Goal: Task Accomplishment & Management: Complete application form

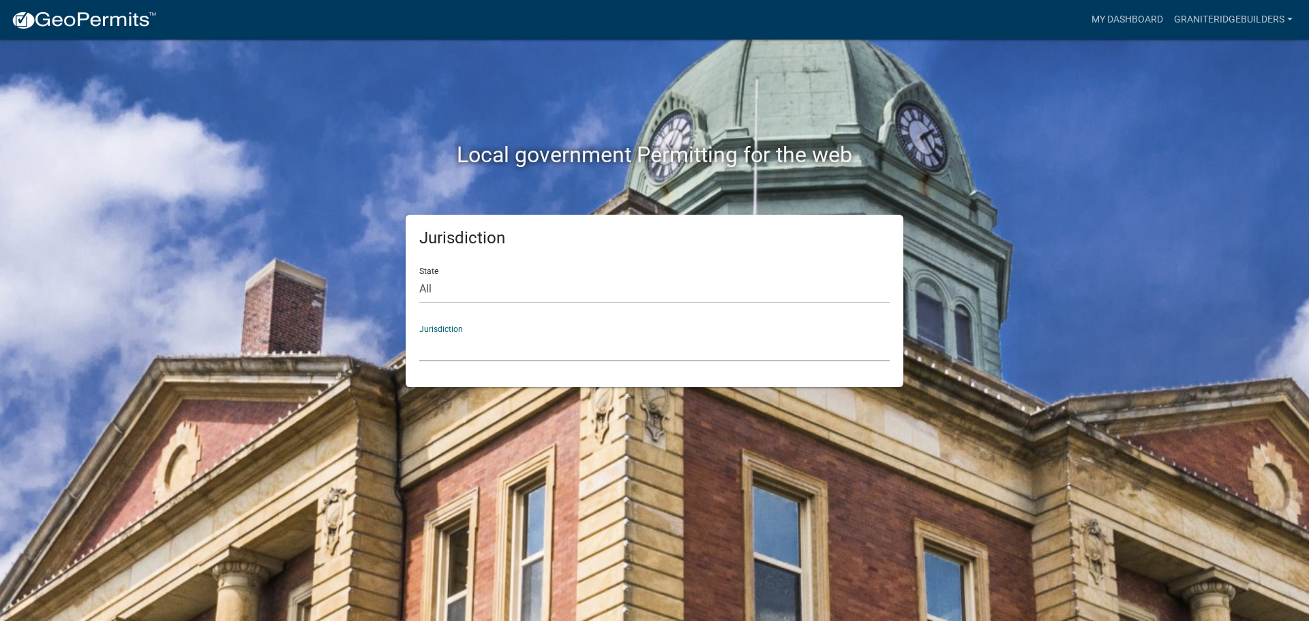
drag, startPoint x: 442, startPoint y: 344, endPoint x: 468, endPoint y: 346, distance: 26.6
click at [442, 344] on select "[GEOGRAPHIC_DATA], [US_STATE] [GEOGRAPHIC_DATA], [US_STATE][PERSON_NAME][GEOGRA…" at bounding box center [654, 347] width 470 height 28
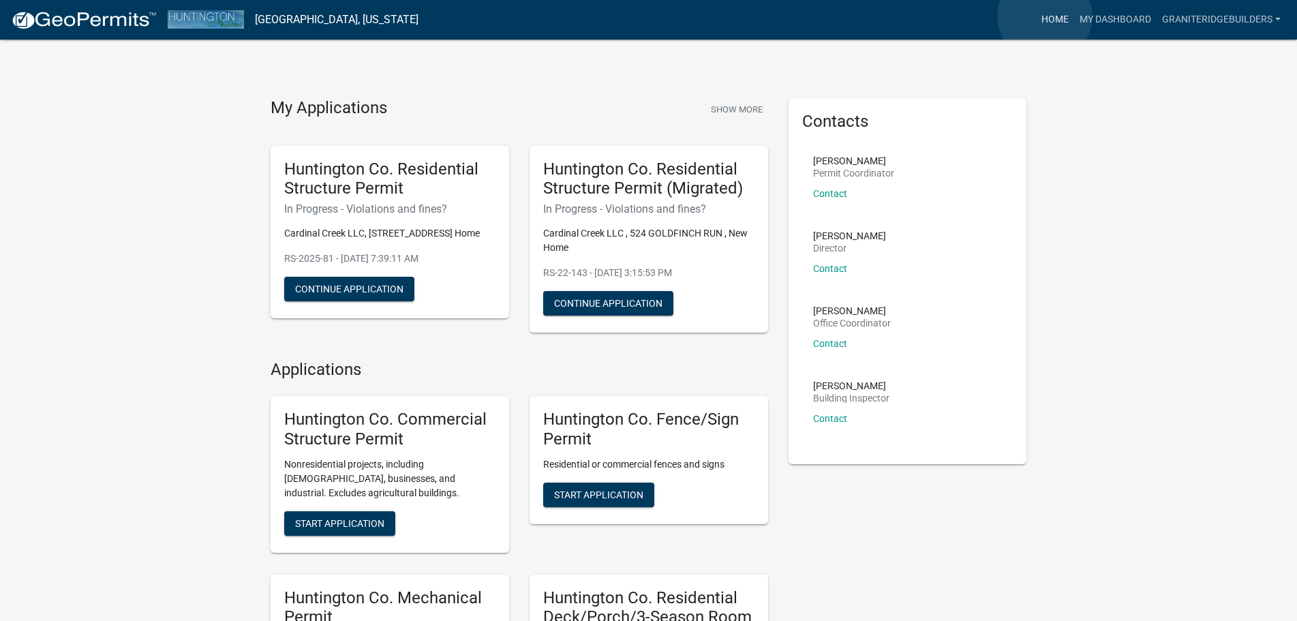
click at [1045, 16] on link "Home" at bounding box center [1055, 20] width 38 height 26
click at [97, 24] on img at bounding box center [84, 20] width 146 height 20
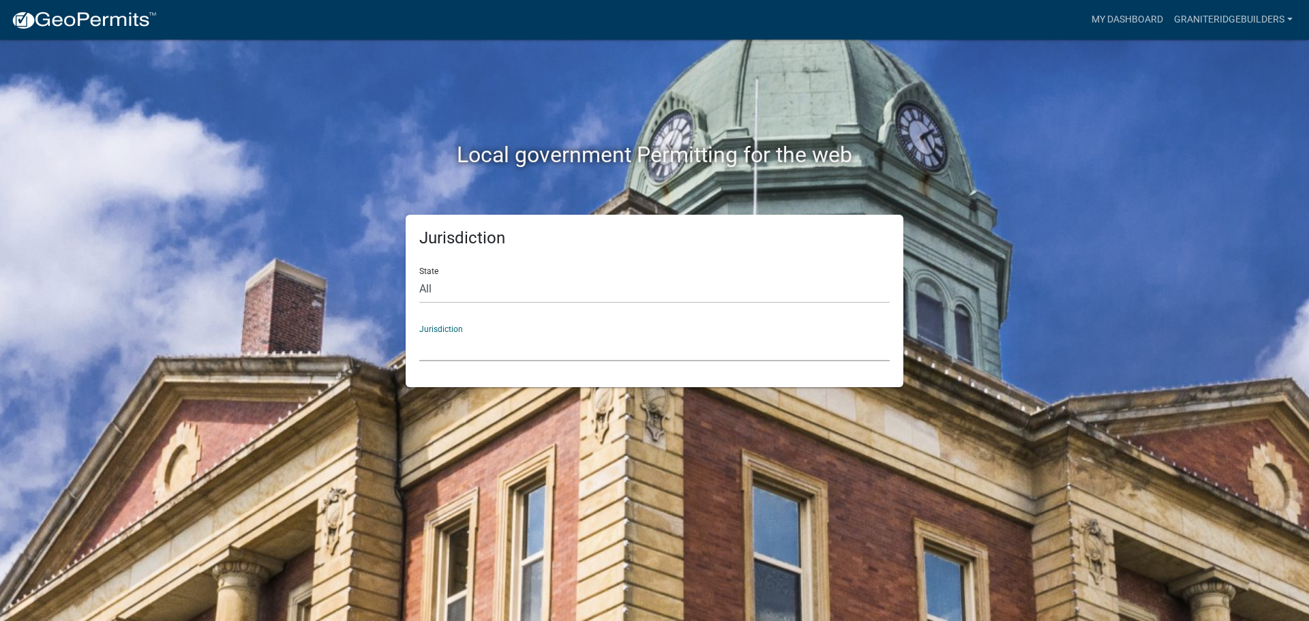
click at [469, 348] on select "[GEOGRAPHIC_DATA], [US_STATE] [GEOGRAPHIC_DATA], [US_STATE][PERSON_NAME][GEOGRA…" at bounding box center [654, 347] width 470 height 28
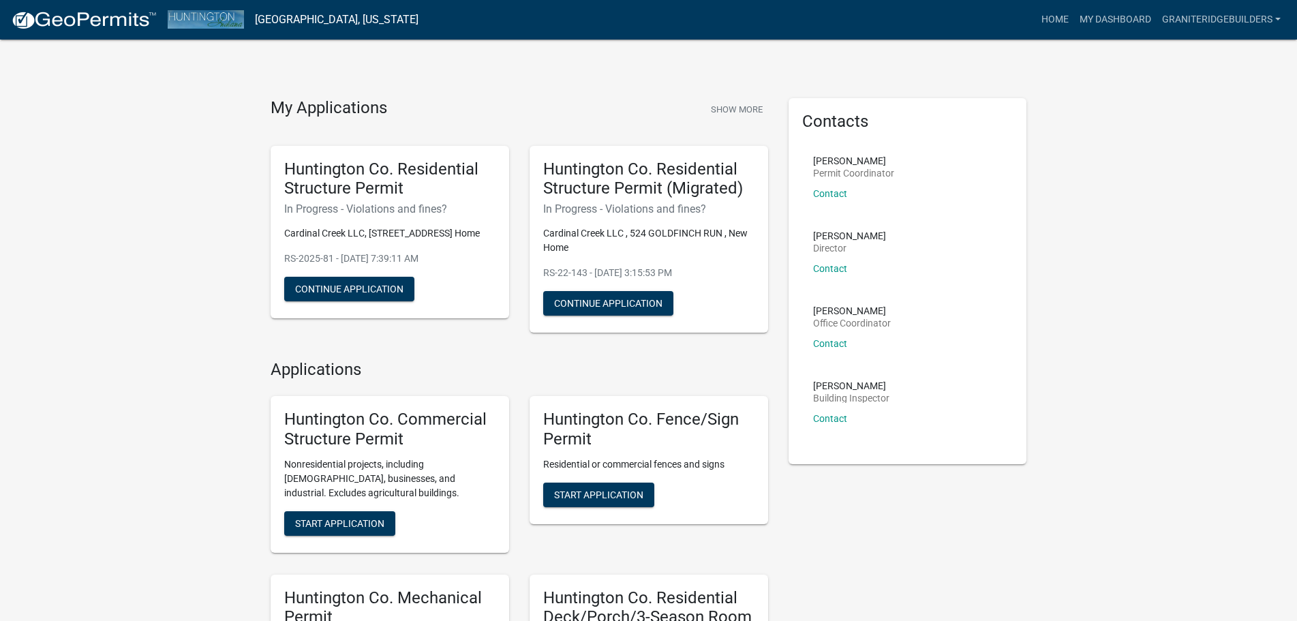
click at [33, 12] on img at bounding box center [84, 20] width 146 height 20
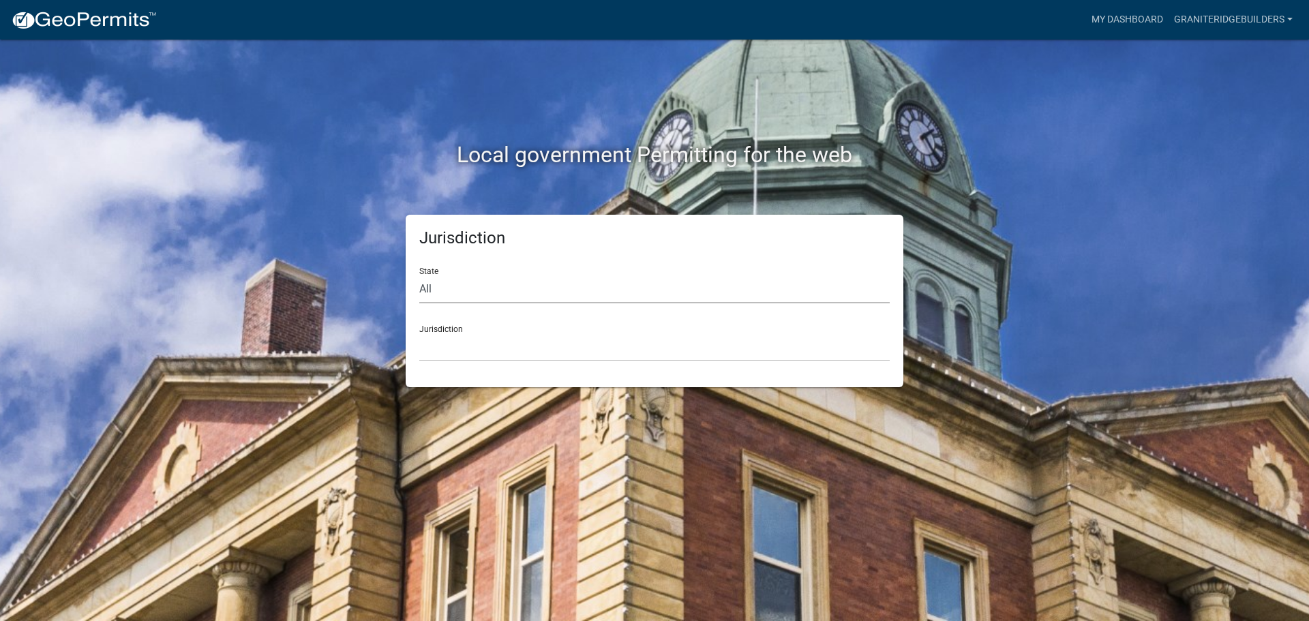
click at [459, 297] on select "All [US_STATE] [US_STATE] [US_STATE] [US_STATE] [US_STATE] [US_STATE] [US_STATE…" at bounding box center [654, 289] width 470 height 28
select select "[US_STATE]"
click at [419, 275] on select "All [US_STATE] [US_STATE] [US_STATE] [US_STATE] [US_STATE] [US_STATE] [US_STATE…" at bounding box center [654, 289] width 470 height 28
click at [472, 348] on select "City of [GEOGRAPHIC_DATA], [US_STATE] City of [GEOGRAPHIC_DATA], [US_STATE] Cit…" at bounding box center [654, 347] width 470 height 28
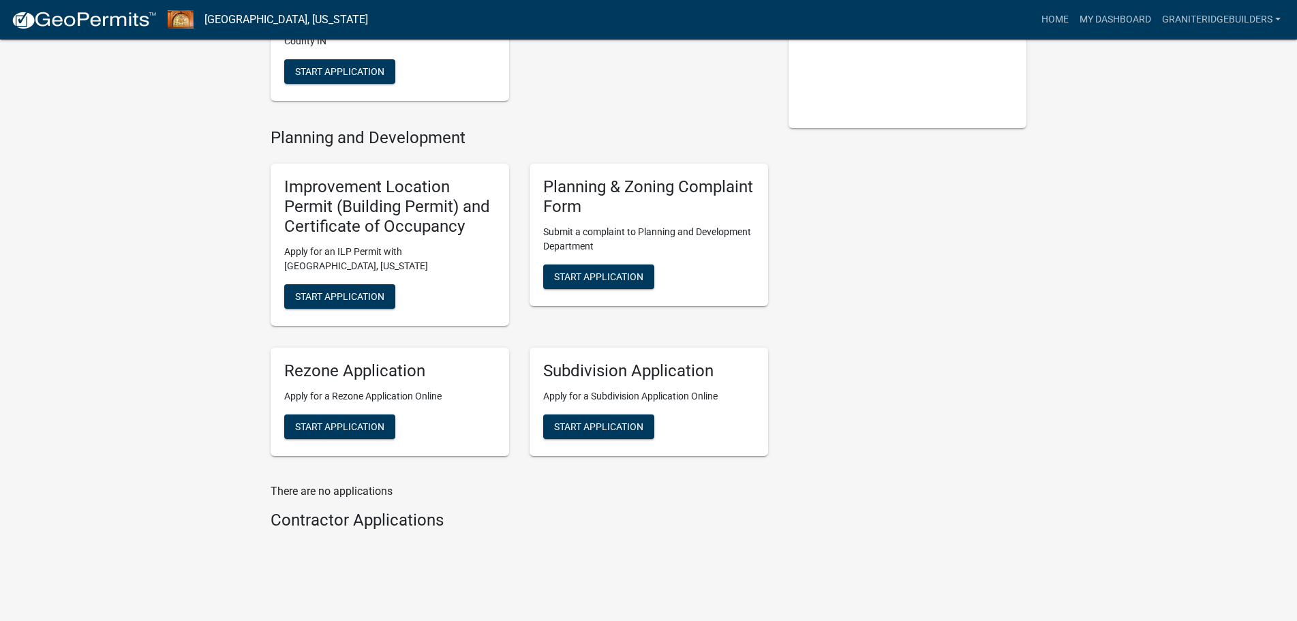
scroll to position [332, 0]
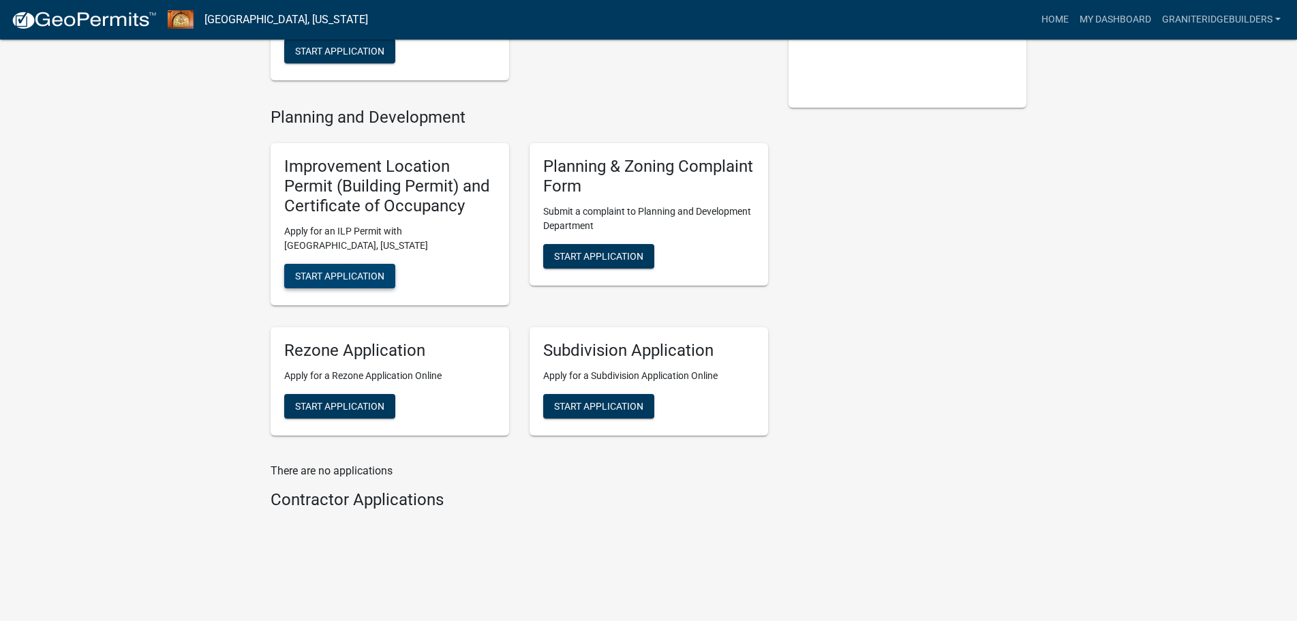
drag, startPoint x: 370, startPoint y: 269, endPoint x: 407, endPoint y: 302, distance: 49.7
click at [407, 302] on div "Improvement Location Permit (Building Permit) and Certificate of Occupancy Appl…" at bounding box center [390, 224] width 239 height 162
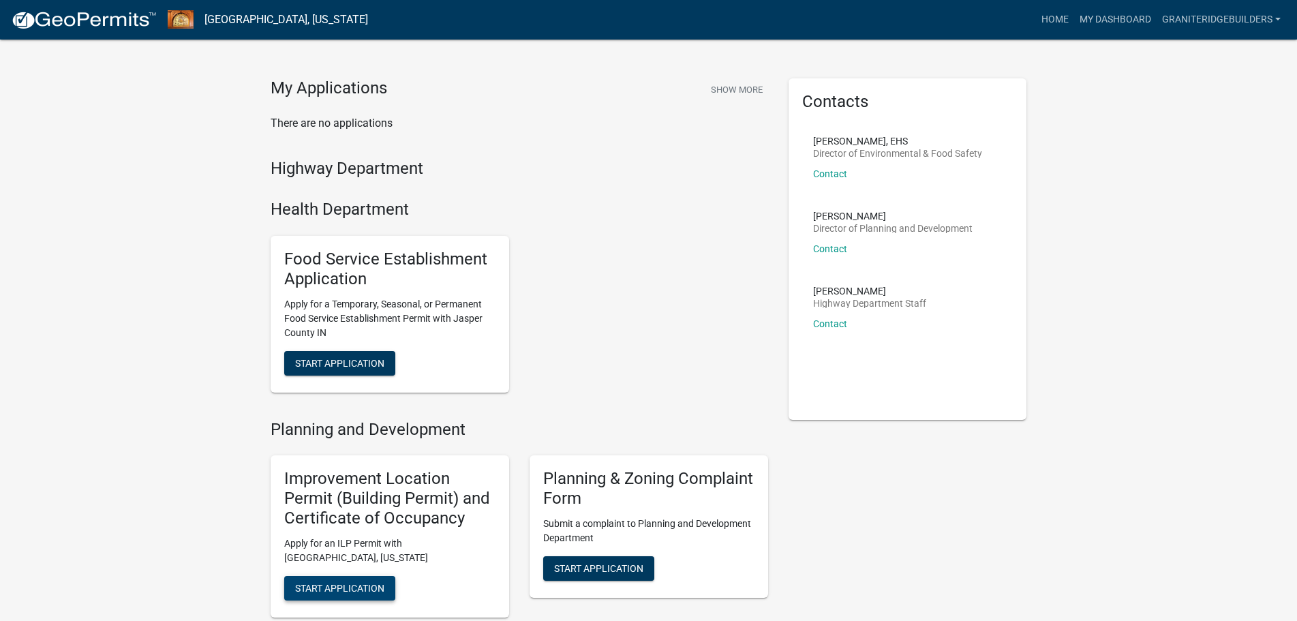
scroll to position [0, 0]
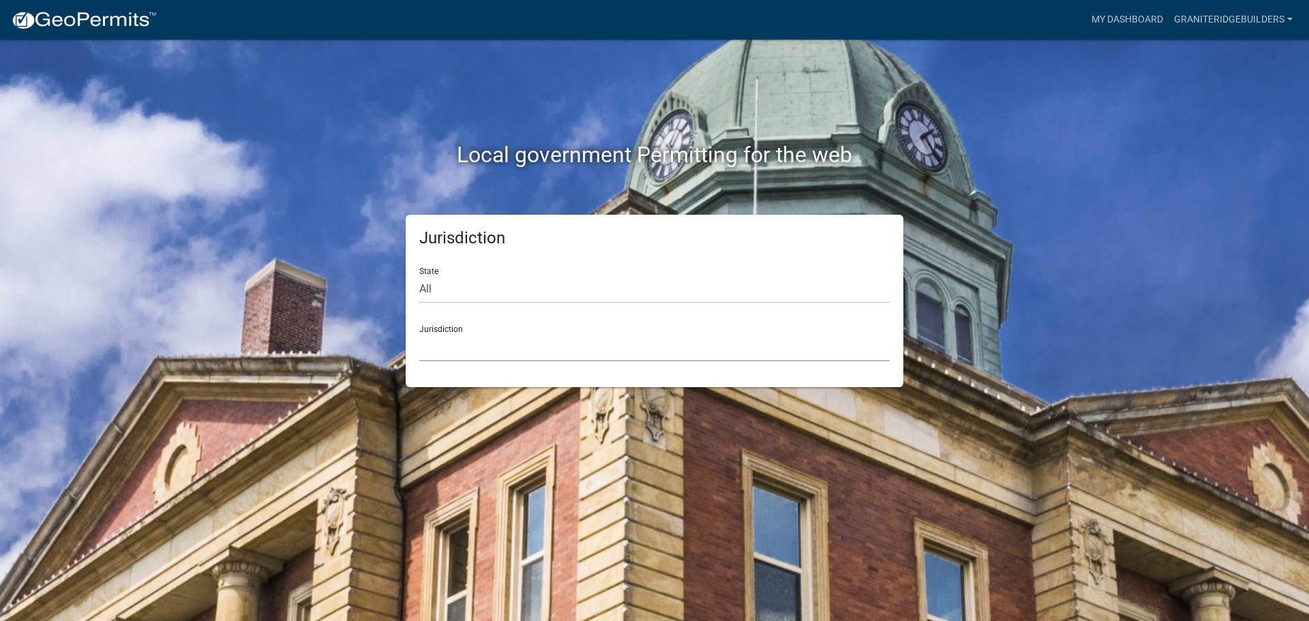
click at [485, 344] on select "[GEOGRAPHIC_DATA], [US_STATE] [GEOGRAPHIC_DATA], [US_STATE][PERSON_NAME][GEOGRA…" at bounding box center [654, 347] width 470 height 28
click at [408, 257] on div "Jurisdiction State All [US_STATE] [US_STATE] [US_STATE] [US_STATE] [US_STATE] […" at bounding box center [655, 301] width 498 height 172
click at [449, 289] on select "All [US_STATE] [US_STATE] [US_STATE] [US_STATE] [US_STATE] [US_STATE] [US_STATE…" at bounding box center [654, 289] width 470 height 28
select select "[US_STATE]"
click at [419, 275] on select "All [US_STATE] [US_STATE] [US_STATE] [US_STATE] [US_STATE] [US_STATE] [US_STATE…" at bounding box center [654, 289] width 470 height 28
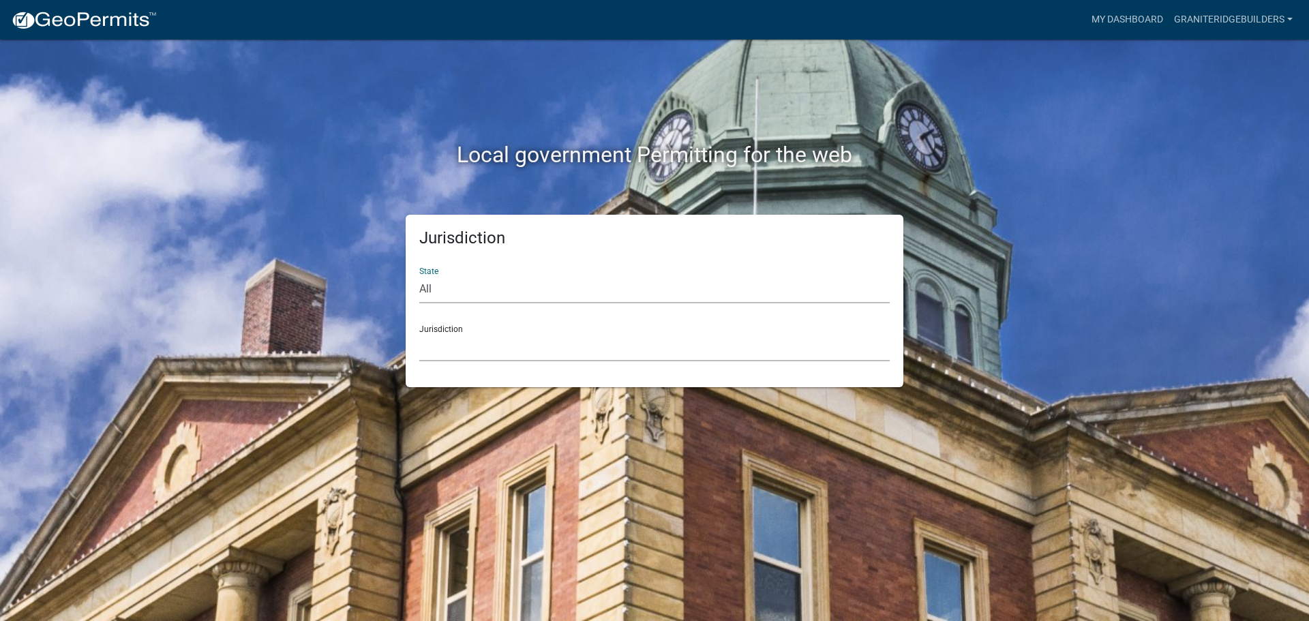
click at [474, 357] on select "City of [GEOGRAPHIC_DATA], [US_STATE] City of [GEOGRAPHIC_DATA], [US_STATE] Cit…" at bounding box center [654, 347] width 470 height 28
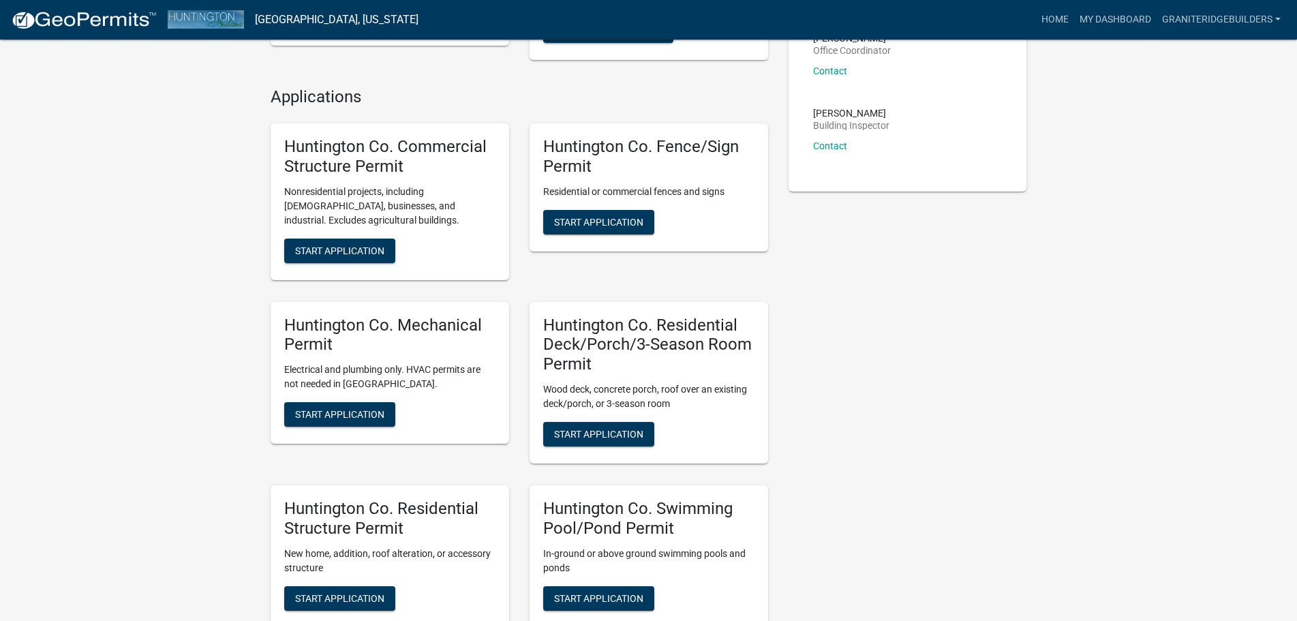
scroll to position [341, 0]
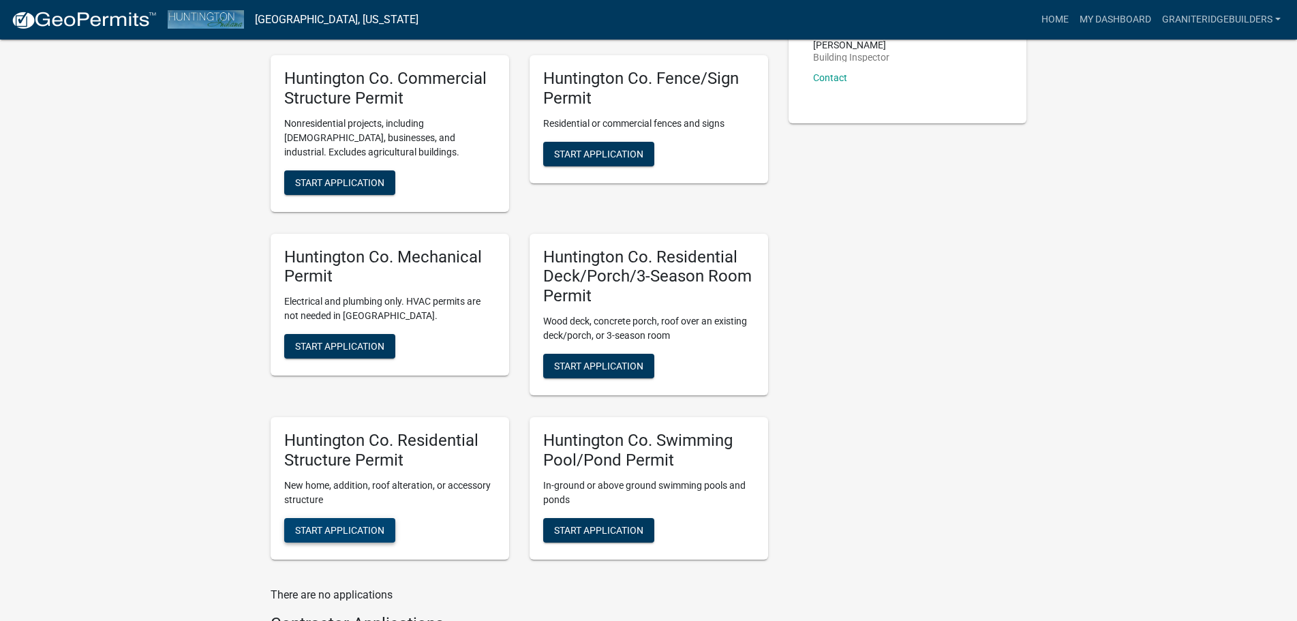
click at [350, 527] on span "Start Application" at bounding box center [339, 529] width 89 height 11
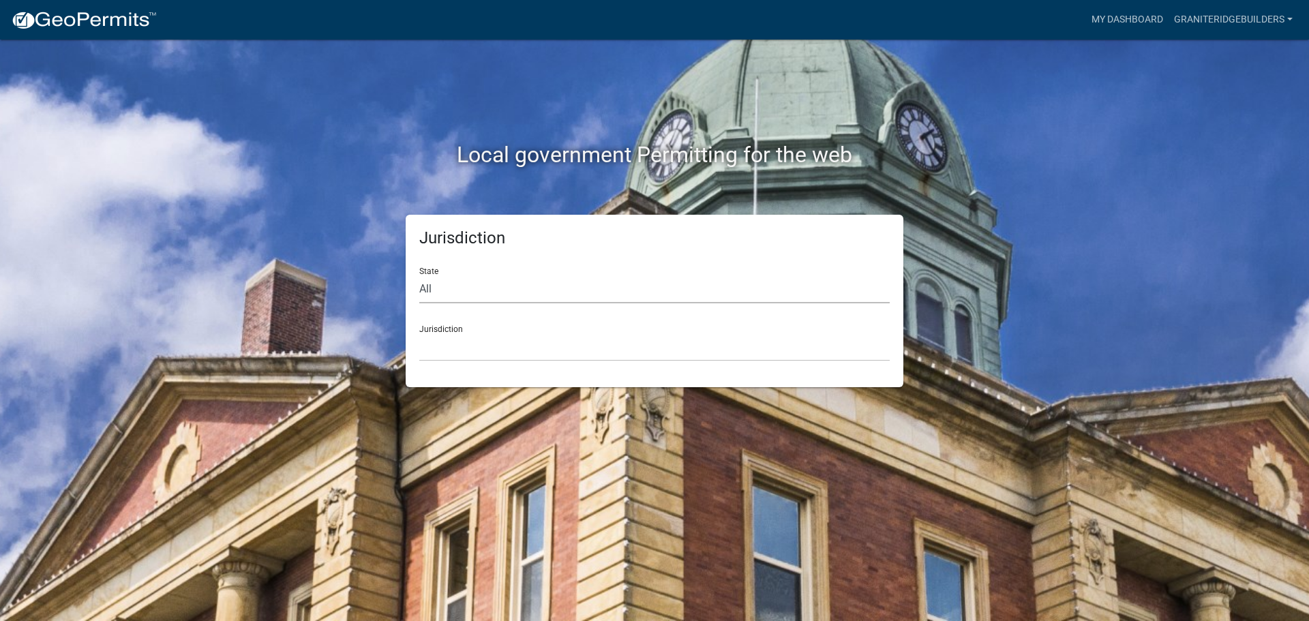
click at [445, 284] on select "All [US_STATE] [US_STATE] [US_STATE] [US_STATE] [US_STATE] [US_STATE] [US_STATE…" at bounding box center [654, 289] width 470 height 28
select select "[US_STATE]"
click at [419, 275] on select "All [US_STATE] [US_STATE] [US_STATE] [US_STATE] [US_STATE] [US_STATE] [US_STATE…" at bounding box center [654, 289] width 470 height 28
click at [456, 337] on select "City of [GEOGRAPHIC_DATA], [US_STATE] City of [GEOGRAPHIC_DATA], [US_STATE] Cit…" at bounding box center [654, 347] width 470 height 28
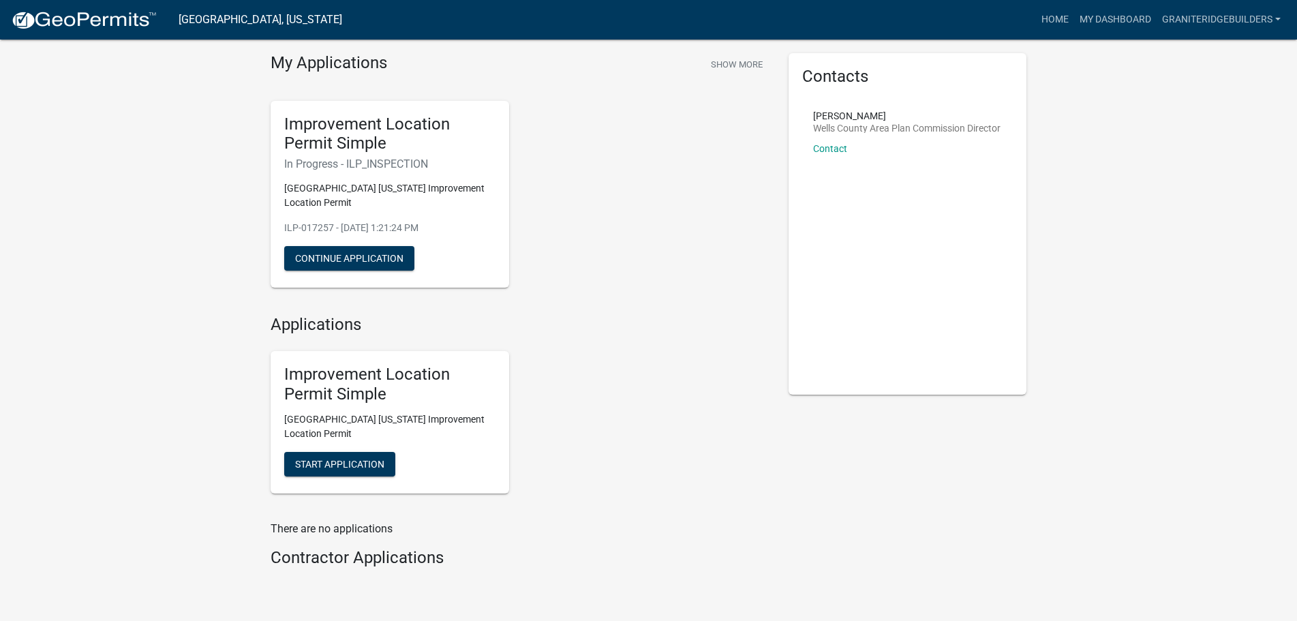
scroll to position [68, 0]
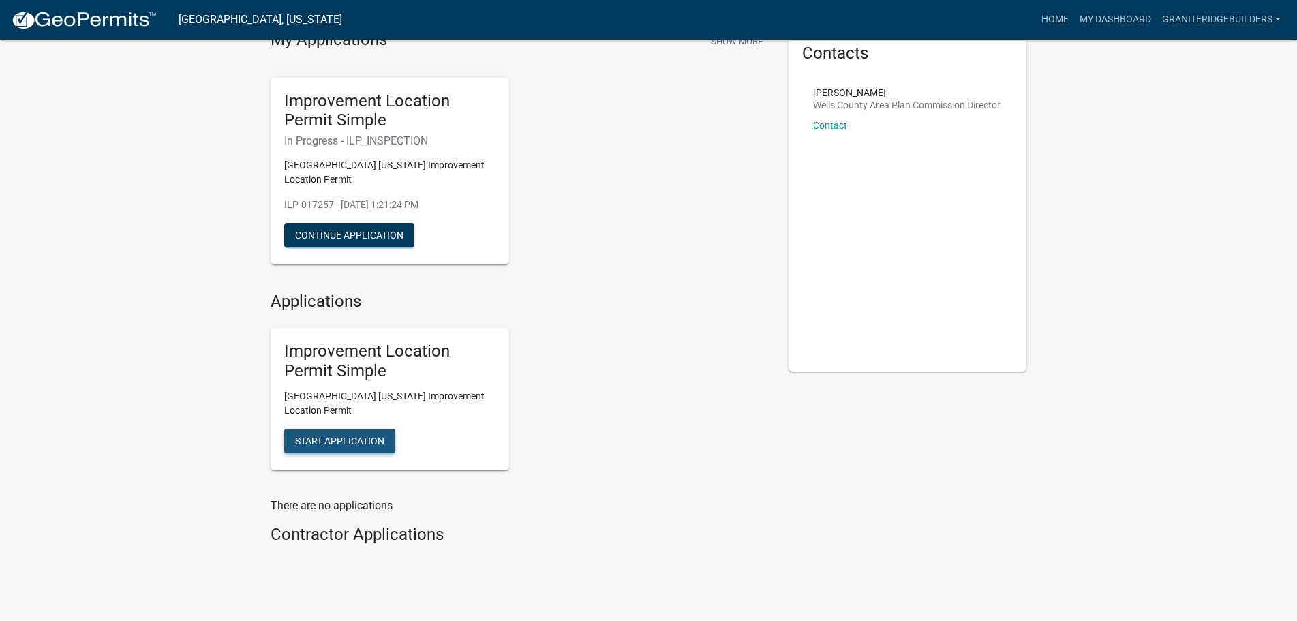
click at [318, 443] on span "Start Application" at bounding box center [339, 440] width 89 height 11
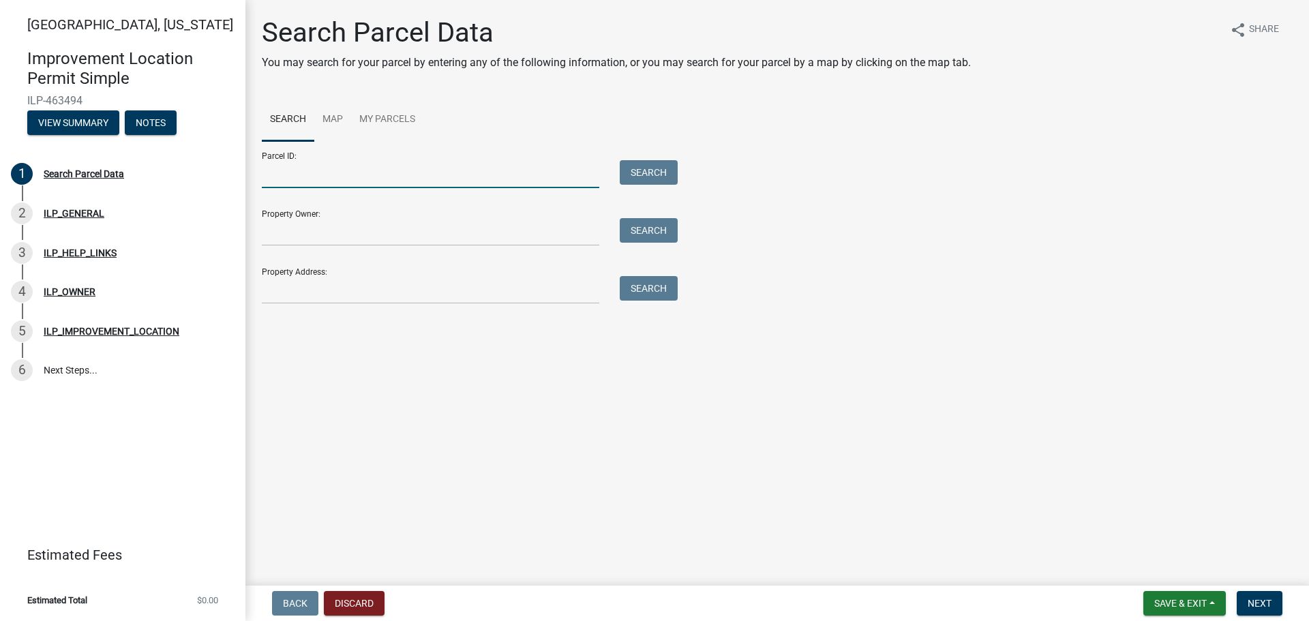
click at [265, 172] on input "Parcel ID:" at bounding box center [430, 174] width 337 height 28
click at [387, 174] on input "90-05-25-400-0053." at bounding box center [430, 174] width 337 height 28
type input "90-05-25-400-005.003-010"
click at [645, 174] on button "Search" at bounding box center [649, 172] width 58 height 25
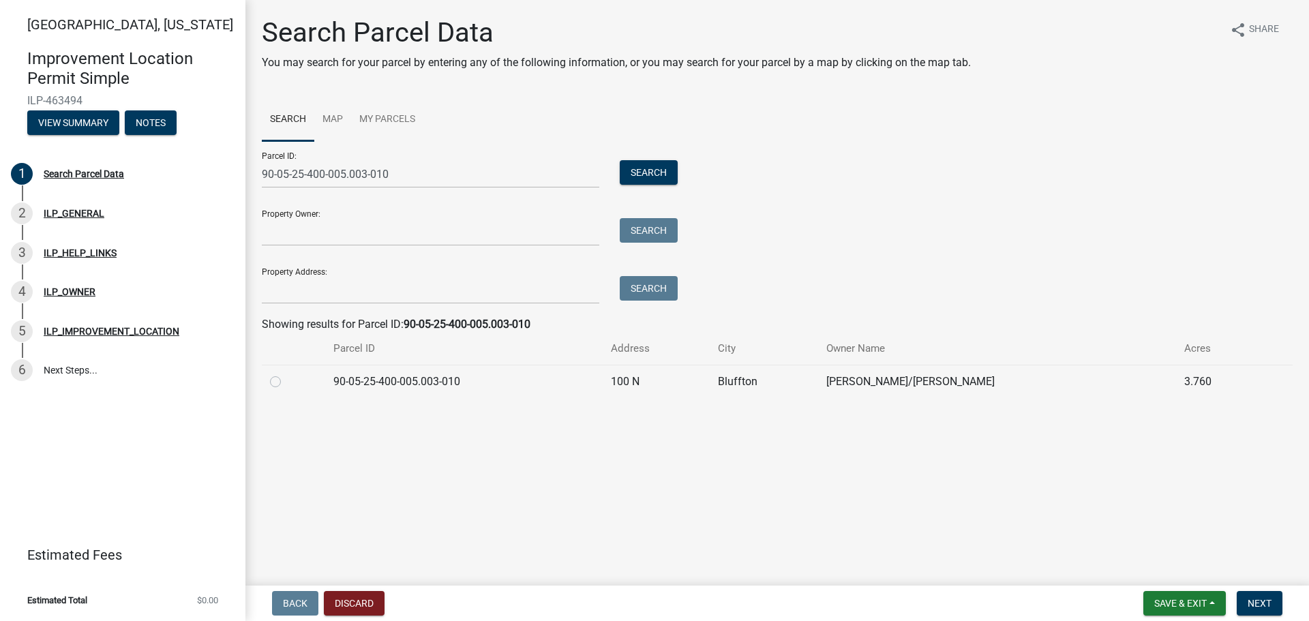
click at [286, 374] on label at bounding box center [286, 374] width 0 height 0
click at [286, 379] on input "radio" at bounding box center [290, 378] width 9 height 9
radio input "true"
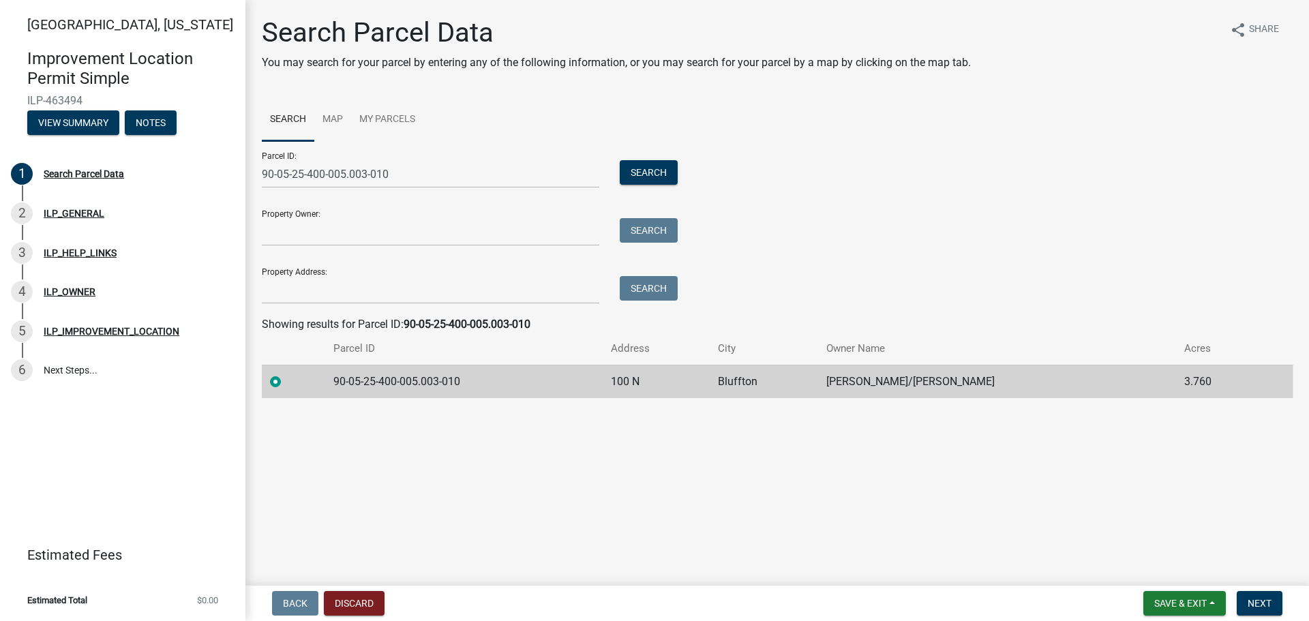
click at [327, 269] on div "Property Address: Search" at bounding box center [466, 280] width 409 height 47
click at [1277, 600] on button "Next" at bounding box center [1259, 603] width 46 height 25
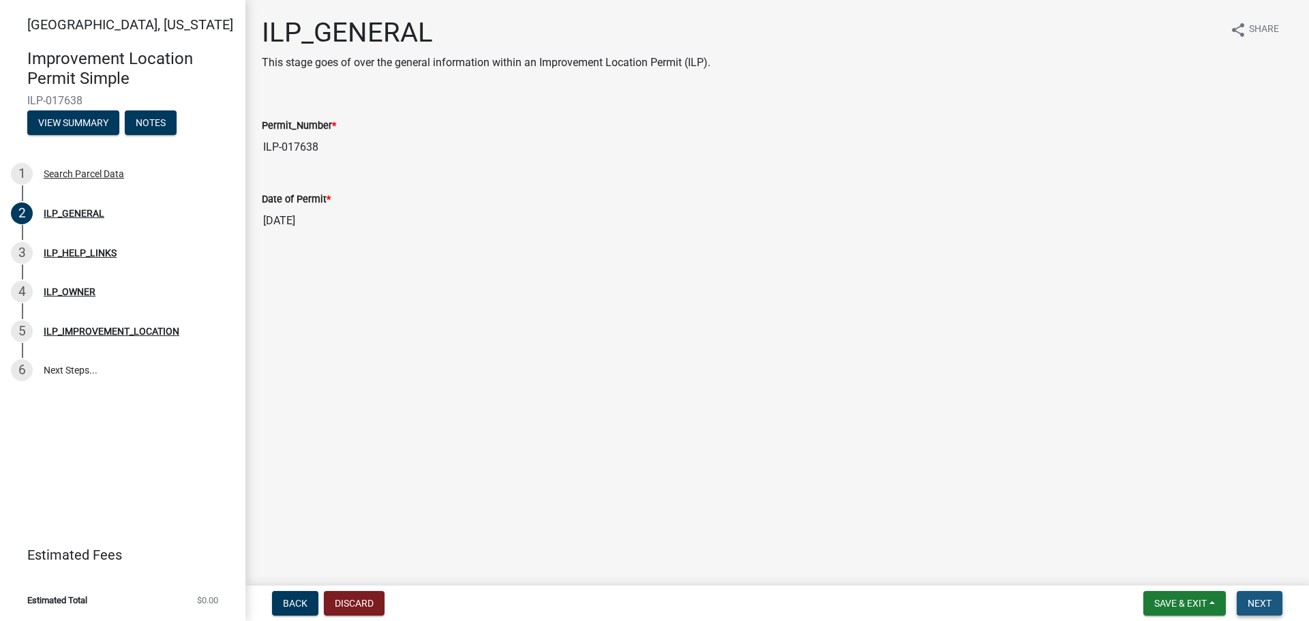
click at [1271, 600] on span "Next" at bounding box center [1259, 603] width 24 height 11
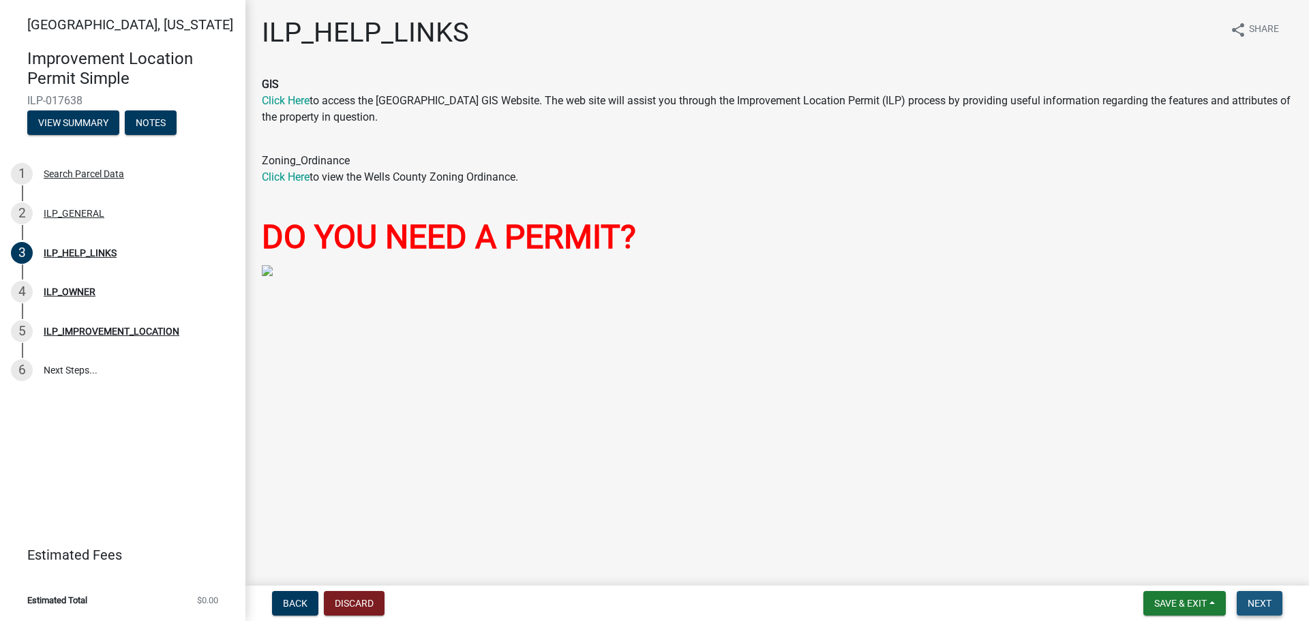
click at [1271, 600] on span "Next" at bounding box center [1259, 603] width 24 height 11
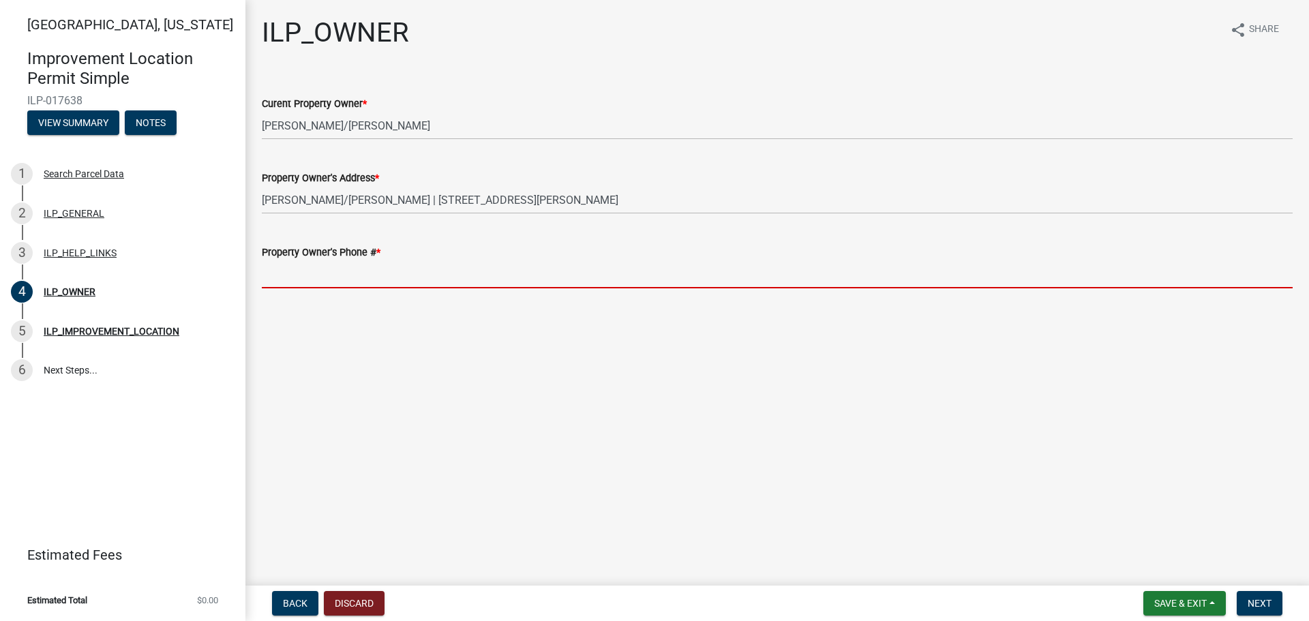
click at [269, 283] on input "Property Owner's Phone # *" at bounding box center [777, 274] width 1031 height 28
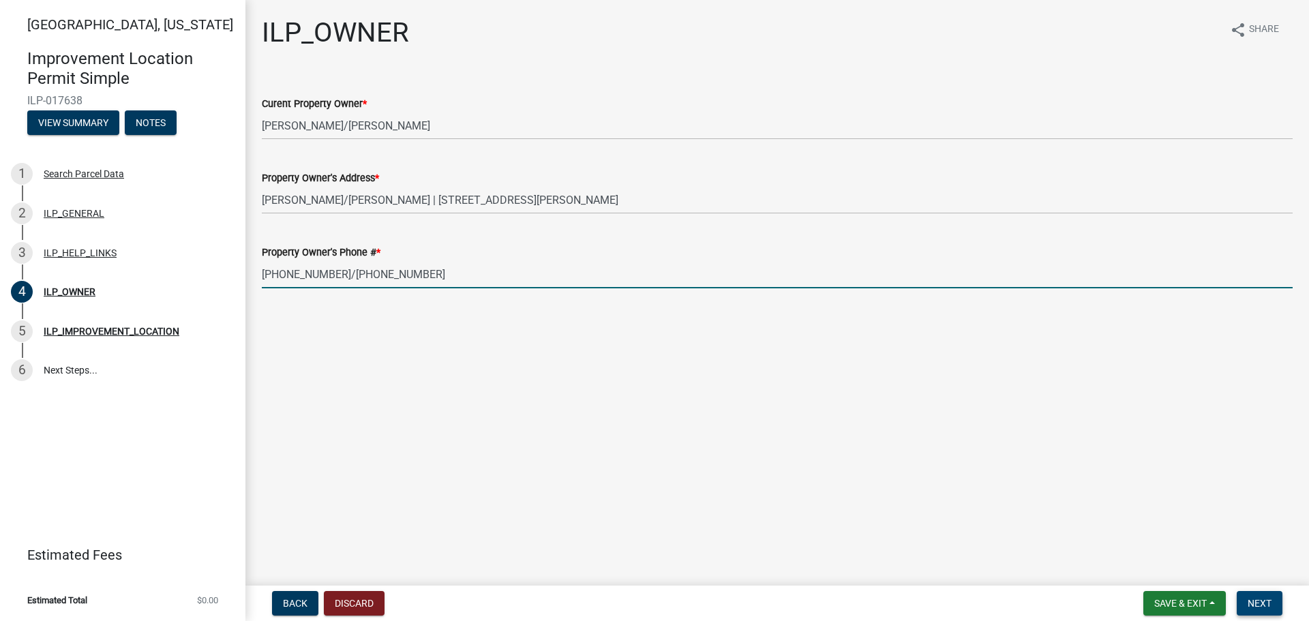
type input "[PHONE_NUMBER]/[PHONE_NUMBER]"
click at [1256, 600] on span "Next" at bounding box center [1259, 603] width 24 height 11
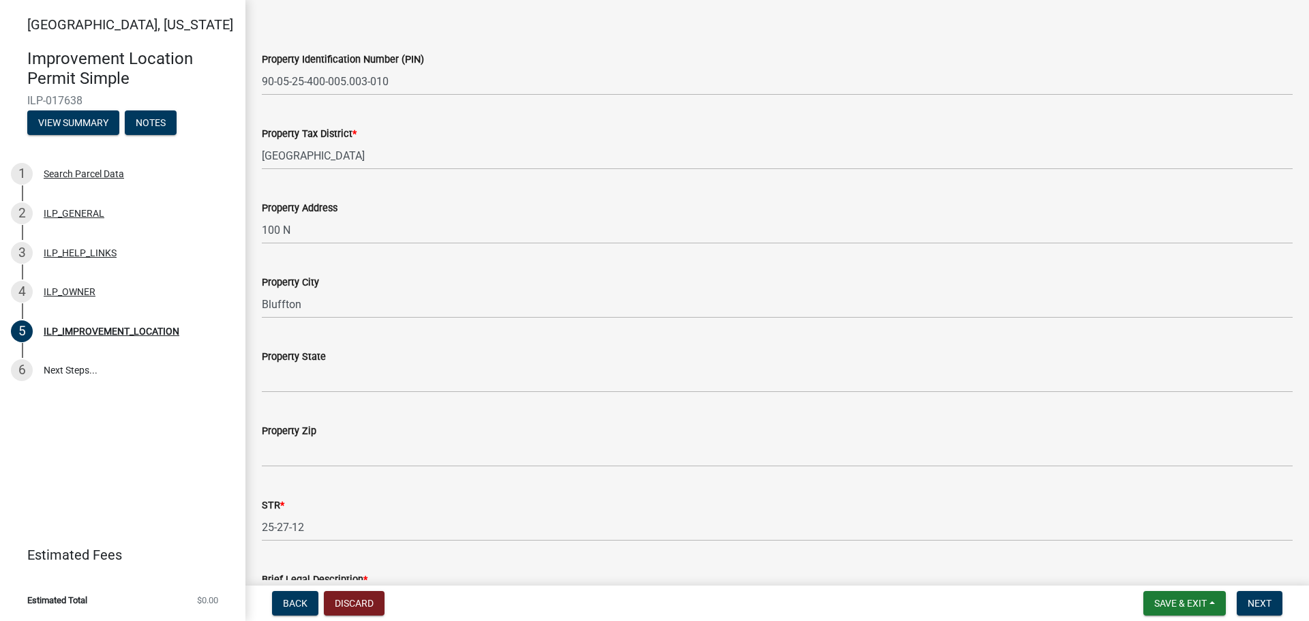
scroll to position [68, 0]
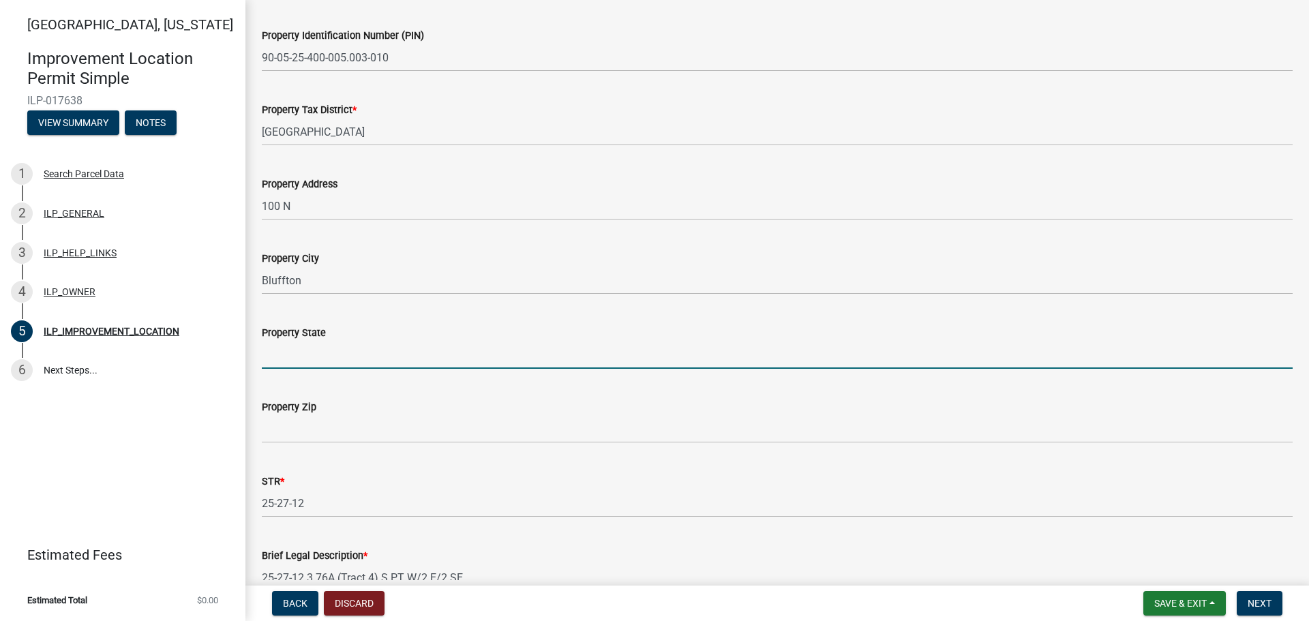
click at [318, 353] on input "Property State" at bounding box center [777, 355] width 1031 height 28
type input "IN"
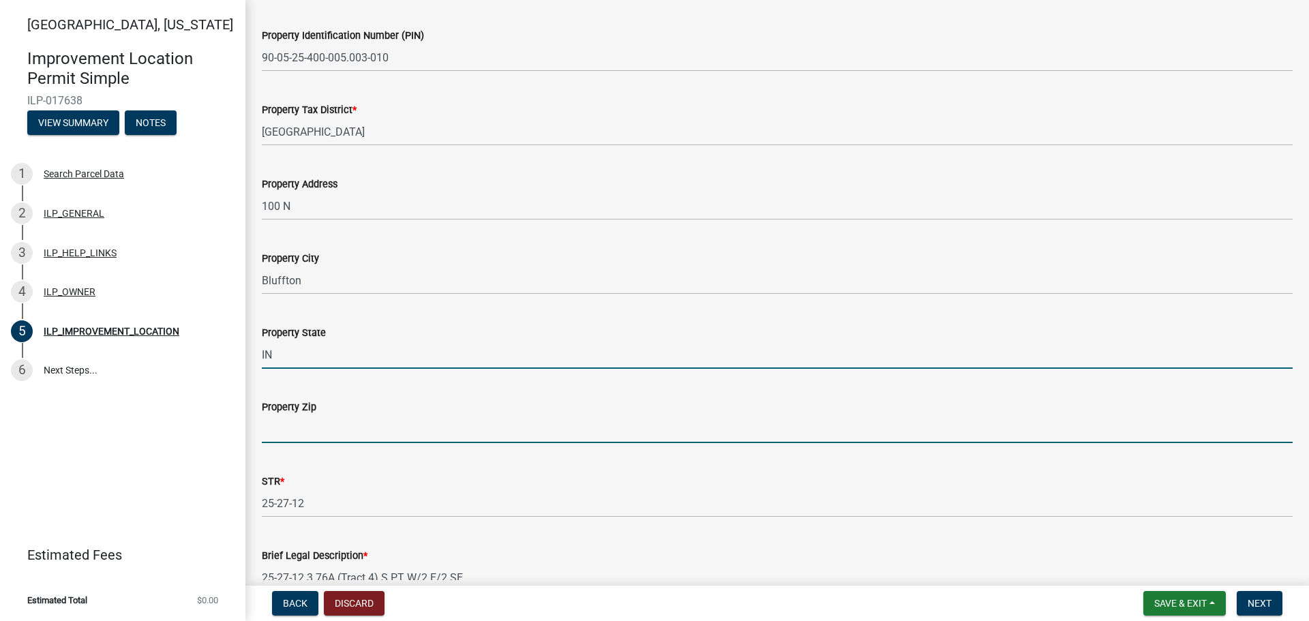
click at [277, 438] on input "Property Zip" at bounding box center [777, 429] width 1031 height 28
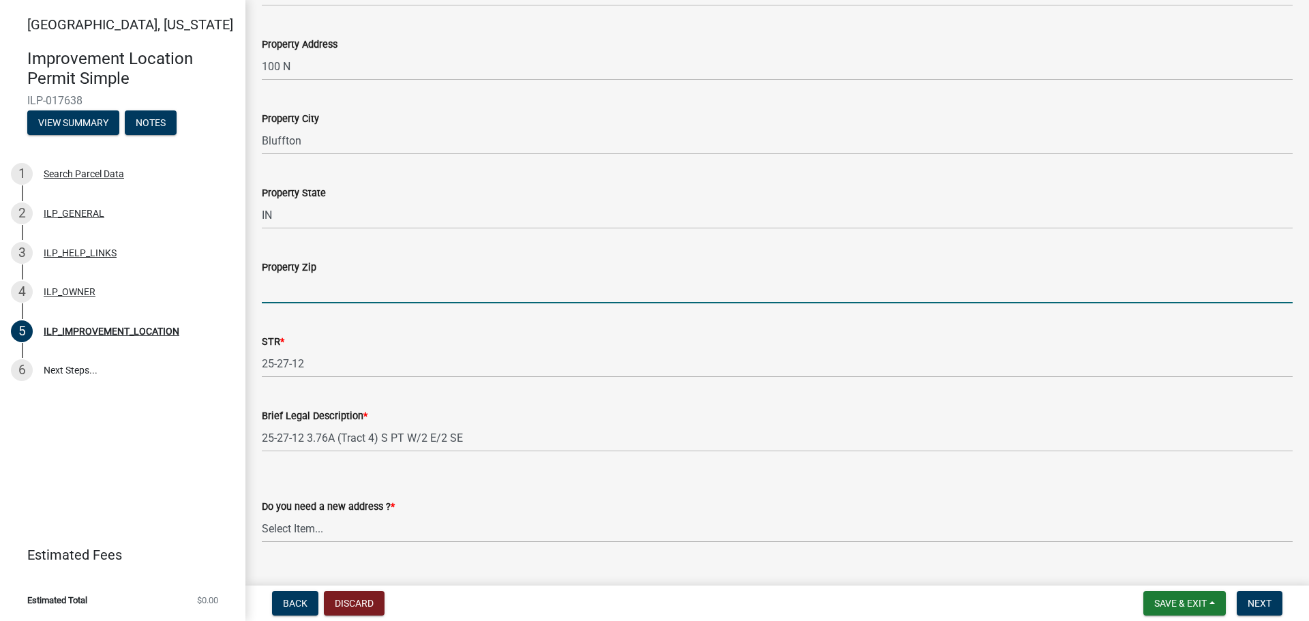
scroll to position [236, 0]
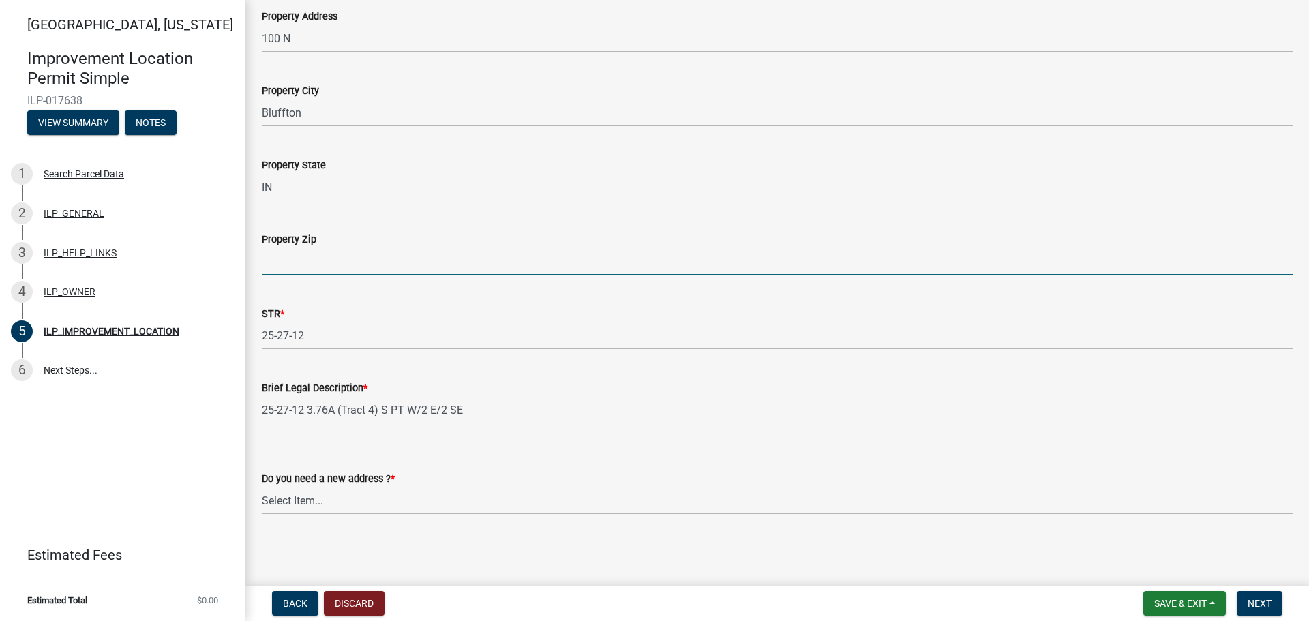
click at [514, 454] on form "Do you need a new address ? * Select Item... YES NO" at bounding box center [777, 484] width 1031 height 61
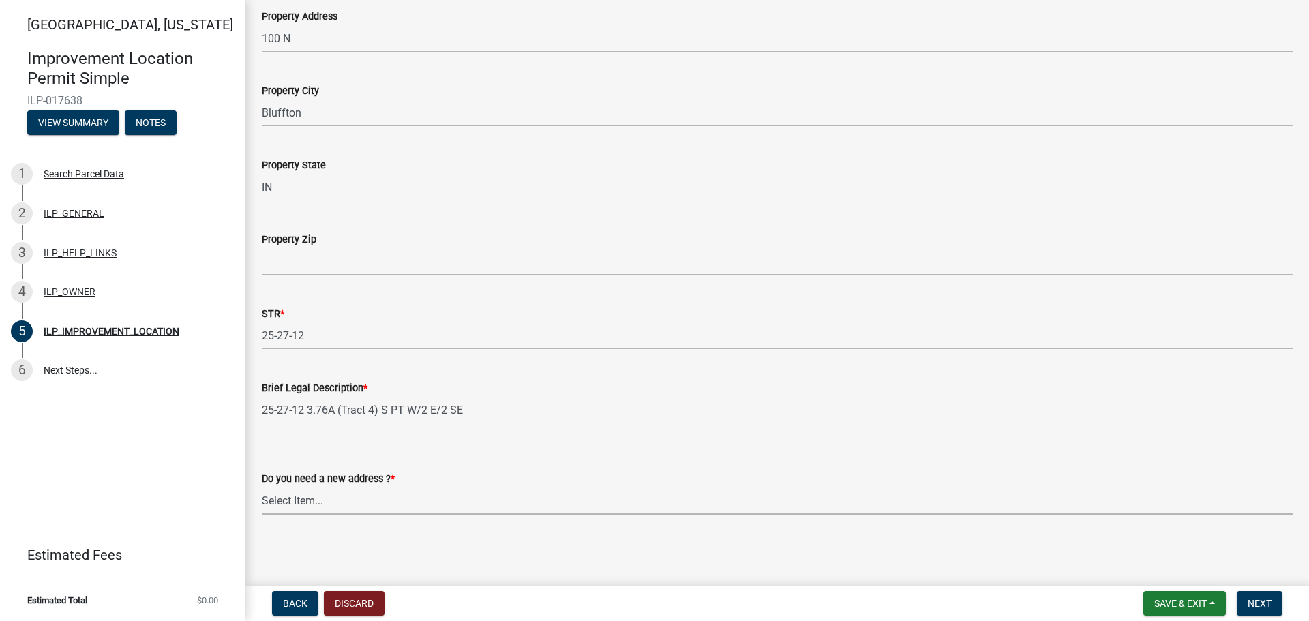
click at [380, 500] on select "Select Item... YES NO" at bounding box center [777, 501] width 1031 height 28
click at [262, 487] on select "Select Item... YES NO" at bounding box center [777, 501] width 1031 height 28
select select "03ef64e6-f0ff-43c9-aded-972c487e3507"
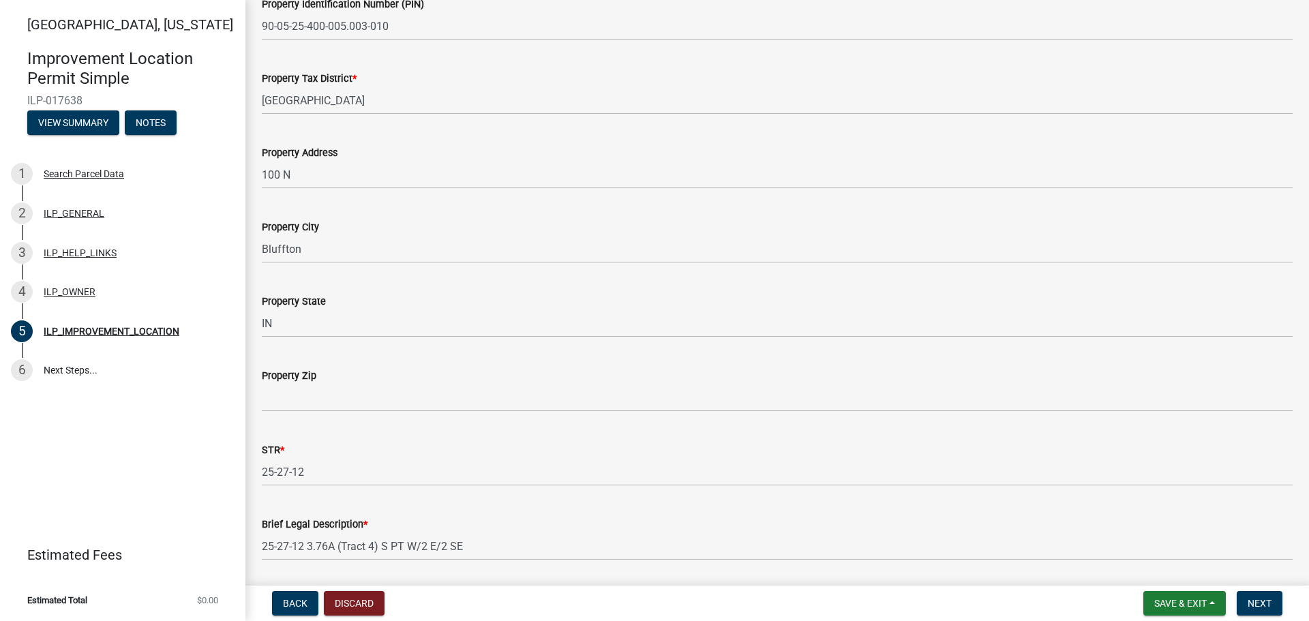
scroll to position [31, 0]
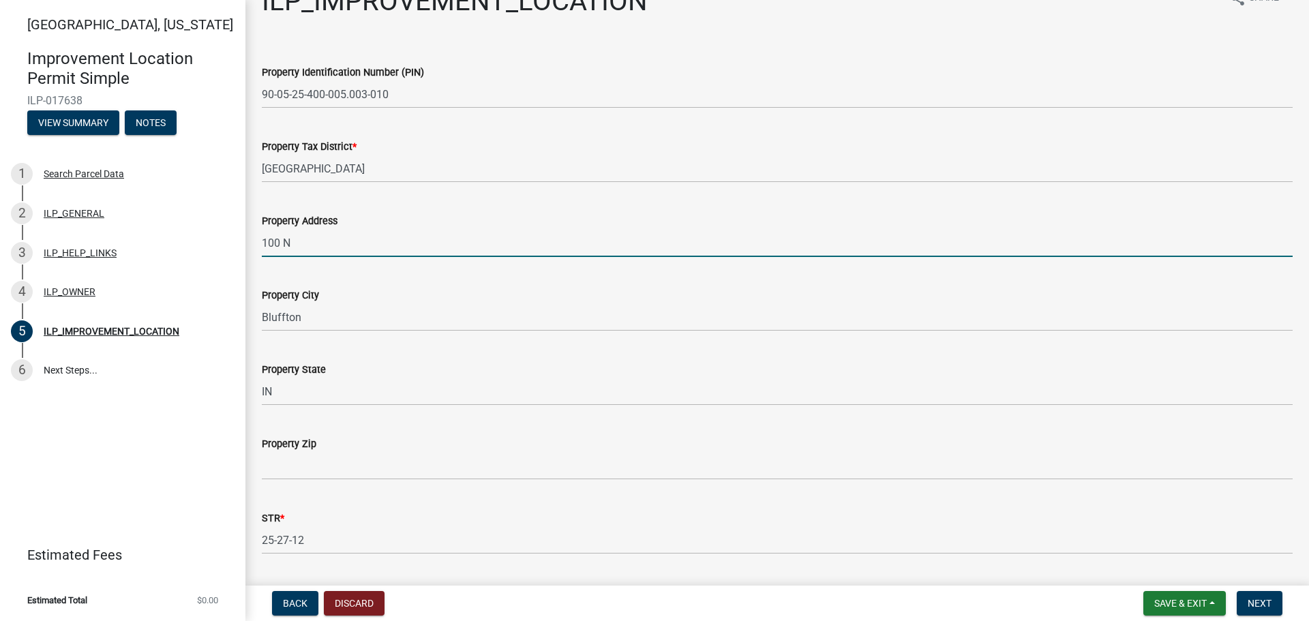
click at [263, 243] on input "100 N" at bounding box center [777, 243] width 1031 height 28
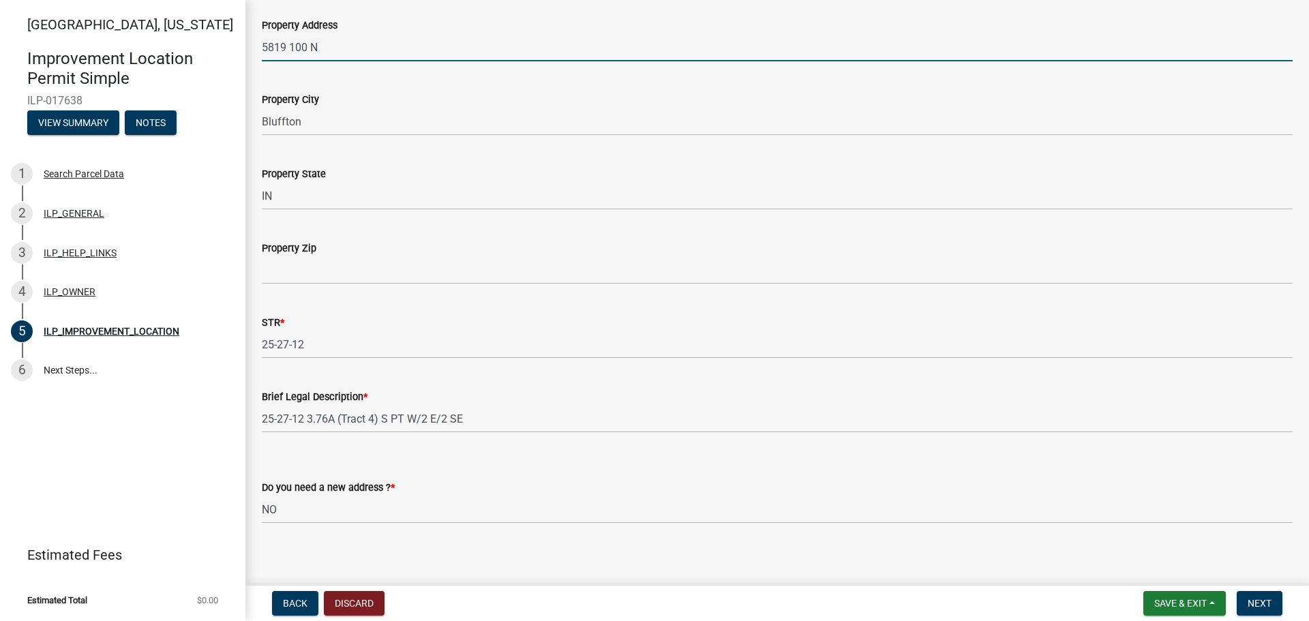
scroll to position [236, 0]
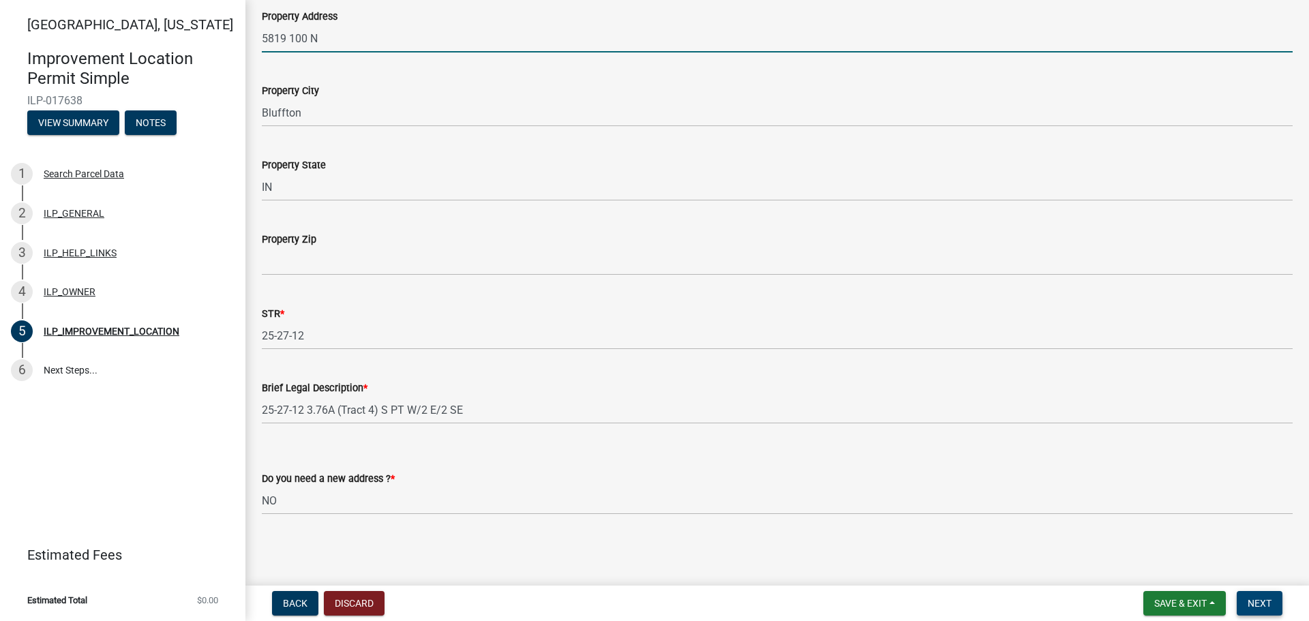
type input "5819 100 N"
click at [1268, 600] on span "Next" at bounding box center [1259, 603] width 24 height 11
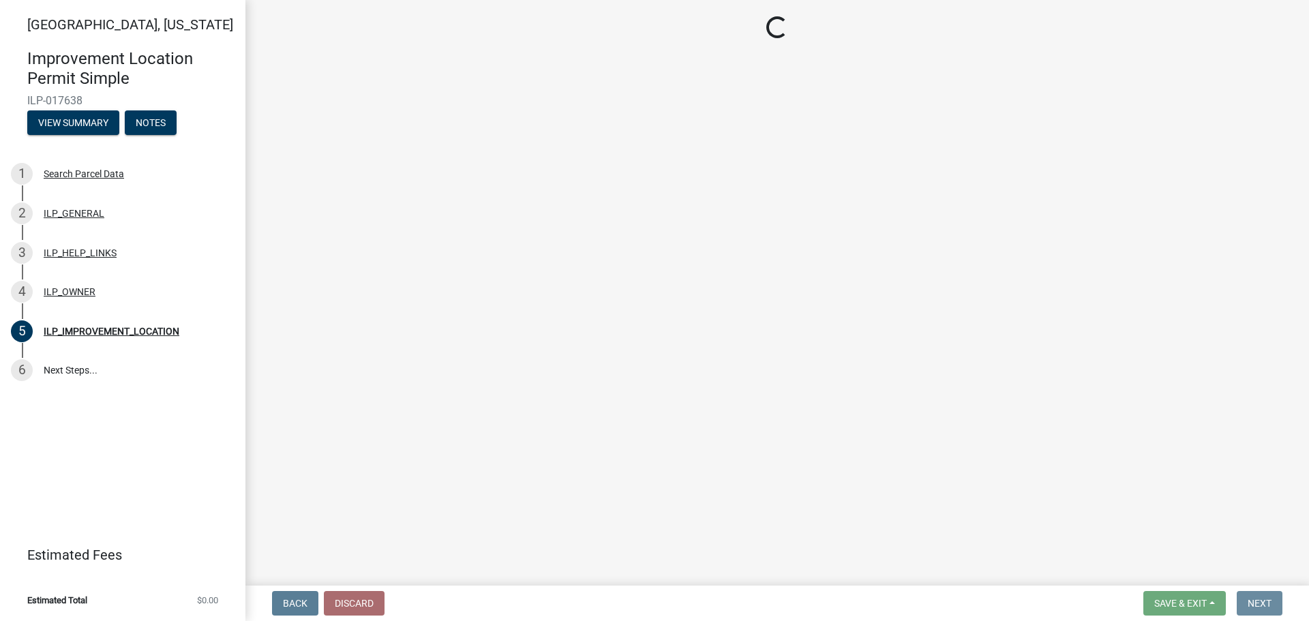
scroll to position [0, 0]
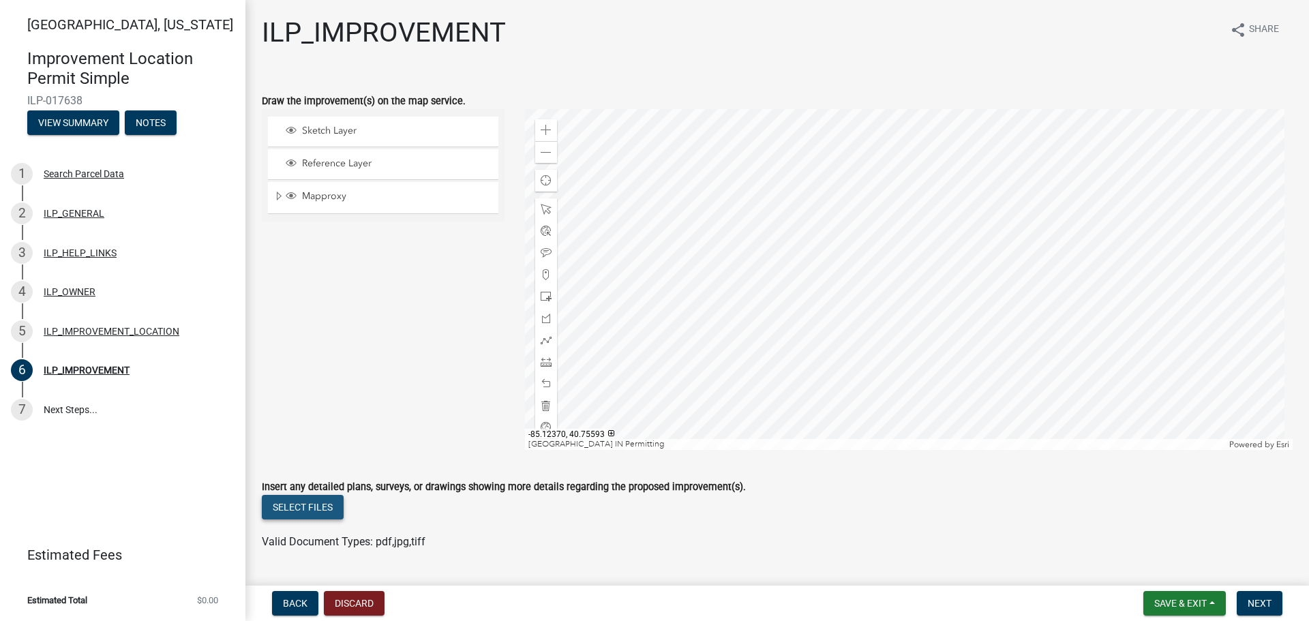
click at [294, 505] on button "Select files" at bounding box center [303, 507] width 82 height 25
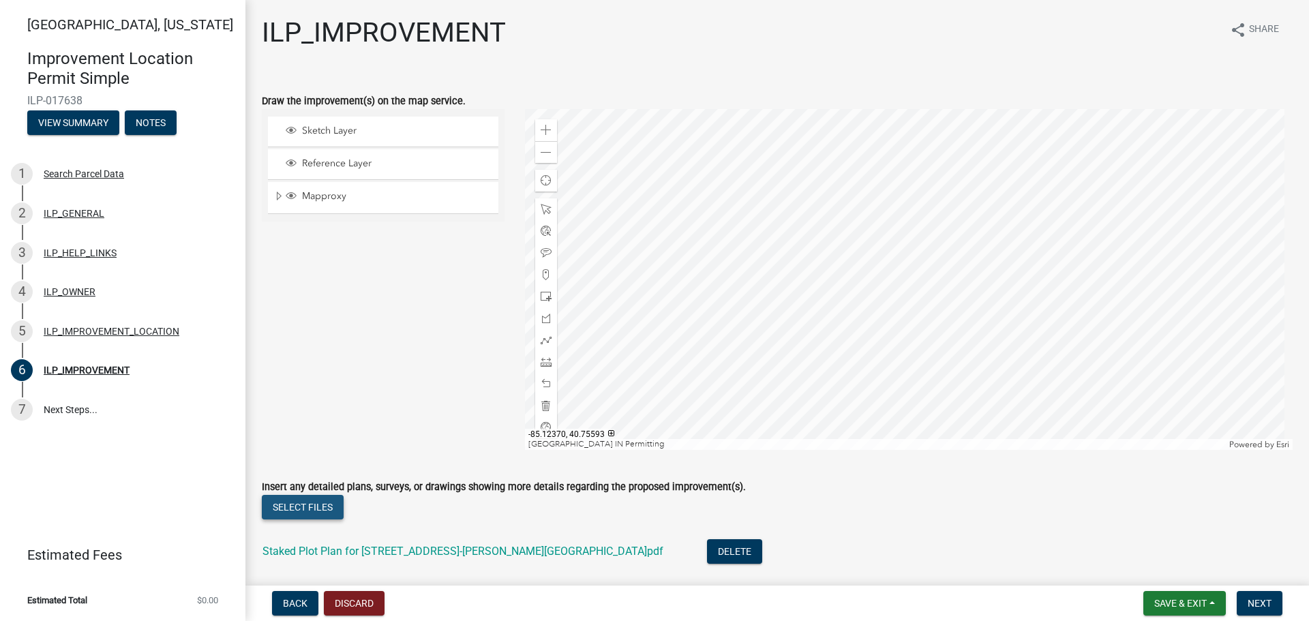
click at [323, 502] on button "Select files" at bounding box center [303, 507] width 82 height 25
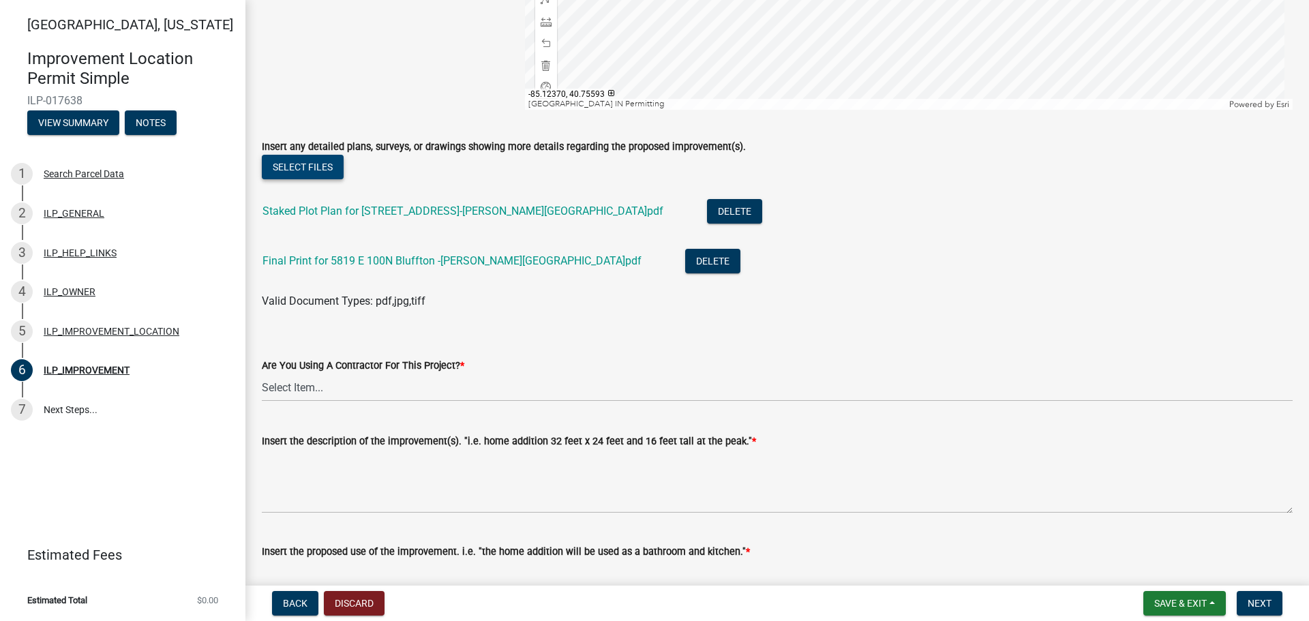
scroll to position [341, 0]
click at [333, 393] on select "Select Item... YES NO" at bounding box center [777, 387] width 1031 height 28
click at [262, 373] on select "Select Item... YES NO" at bounding box center [777, 387] width 1031 height 28
select select "71b507d0-569d-4a0a-b334-f72445909e69"
click at [312, 442] on label "Insert the description of the improvement(s). "i.e. home addition 32 feet x 24 …" at bounding box center [509, 441] width 494 height 10
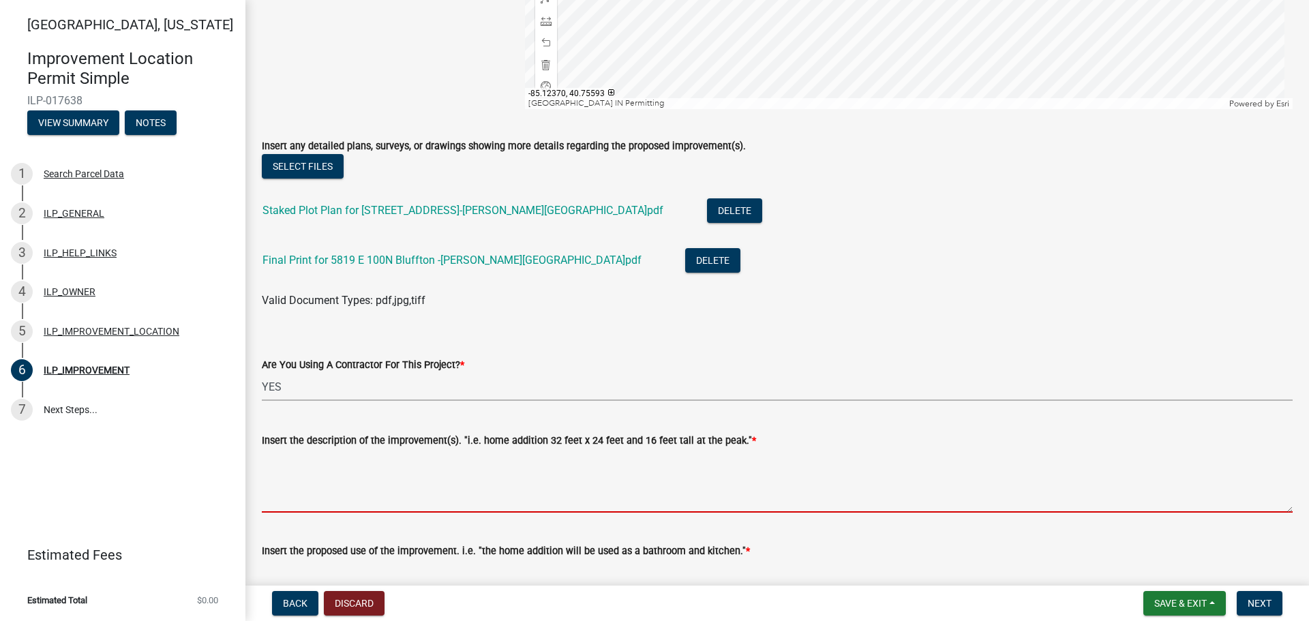
click at [312, 449] on textarea "Insert the description of the improvement(s). "i.e. home addition 32 feet x 24 …" at bounding box center [777, 481] width 1031 height 64
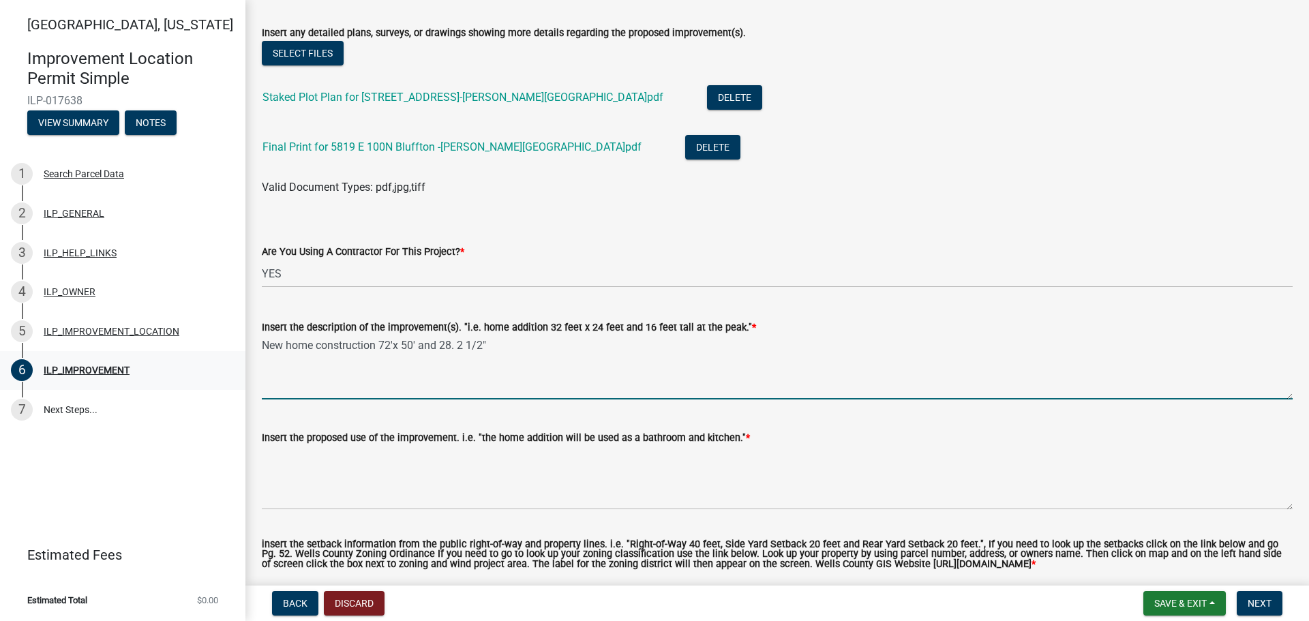
scroll to position [477, 0]
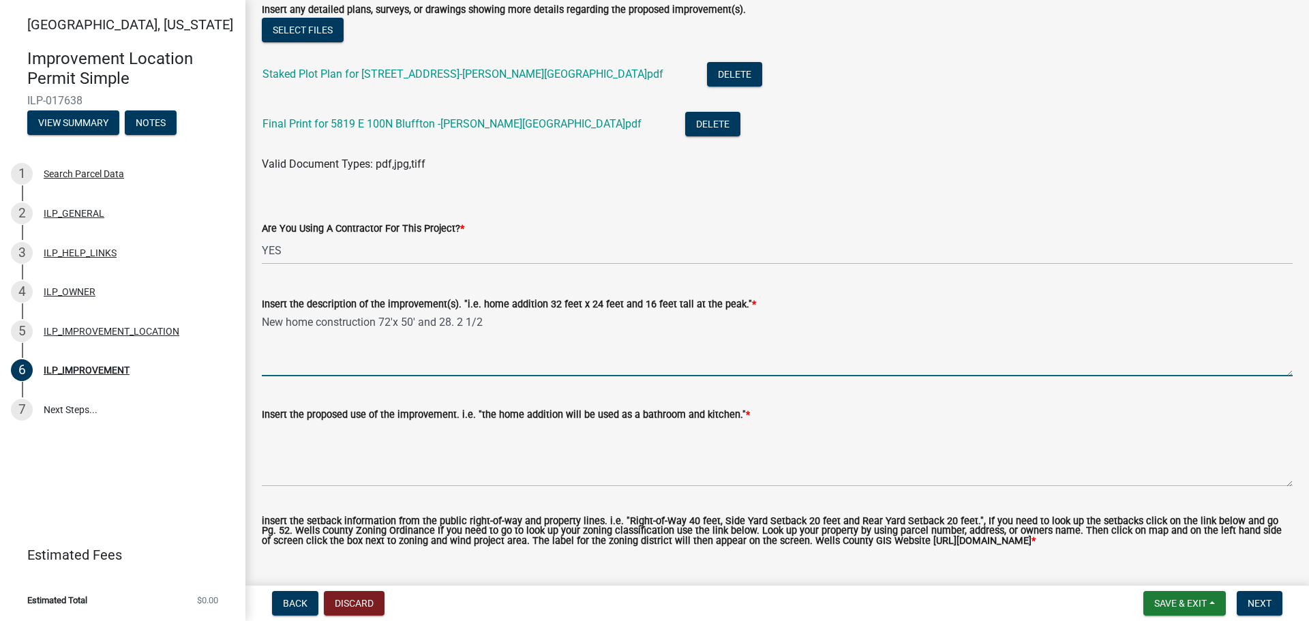
click at [457, 320] on textarea "New home construction 72'x 50' and 28. 2 1/2" at bounding box center [777, 344] width 1031 height 64
click at [493, 320] on textarea "New home construction 72'x 50' and 28'2 1/2" at bounding box center [777, 344] width 1031 height 64
type textarea "New home construction 72'x 50' and 28'2 1/2" tall at the peak"
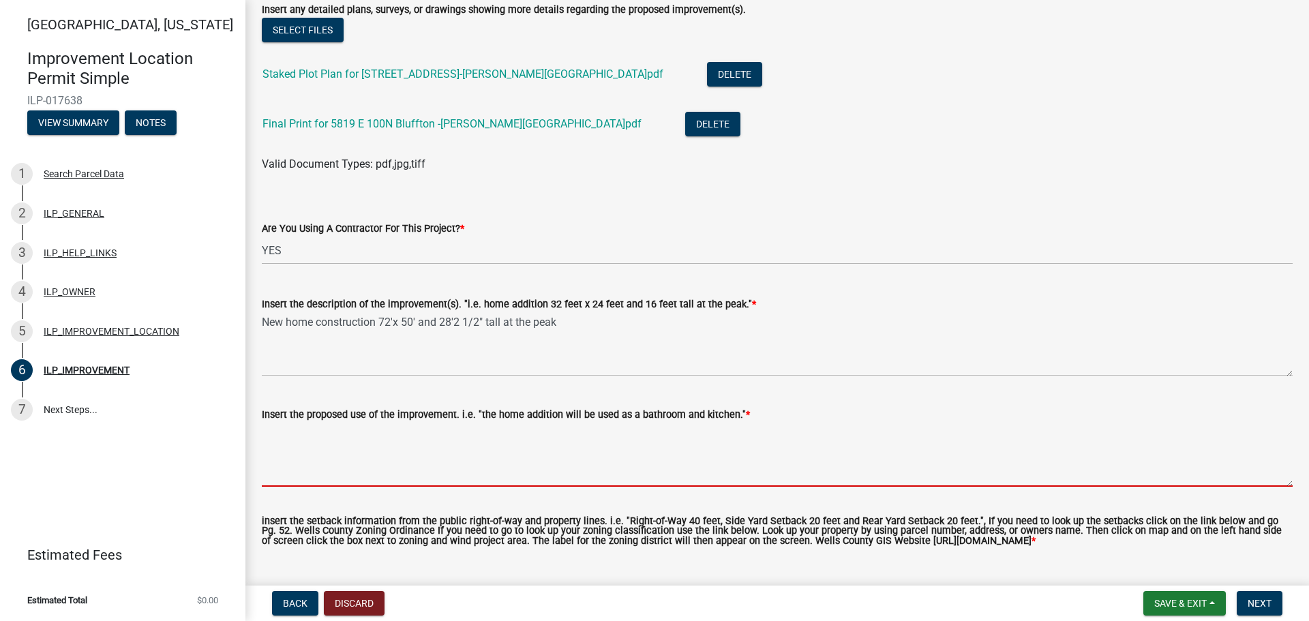
click at [348, 429] on textarea "Insert the proposed use of the improvement. i.e. "the home addition will be use…" at bounding box center [777, 455] width 1031 height 64
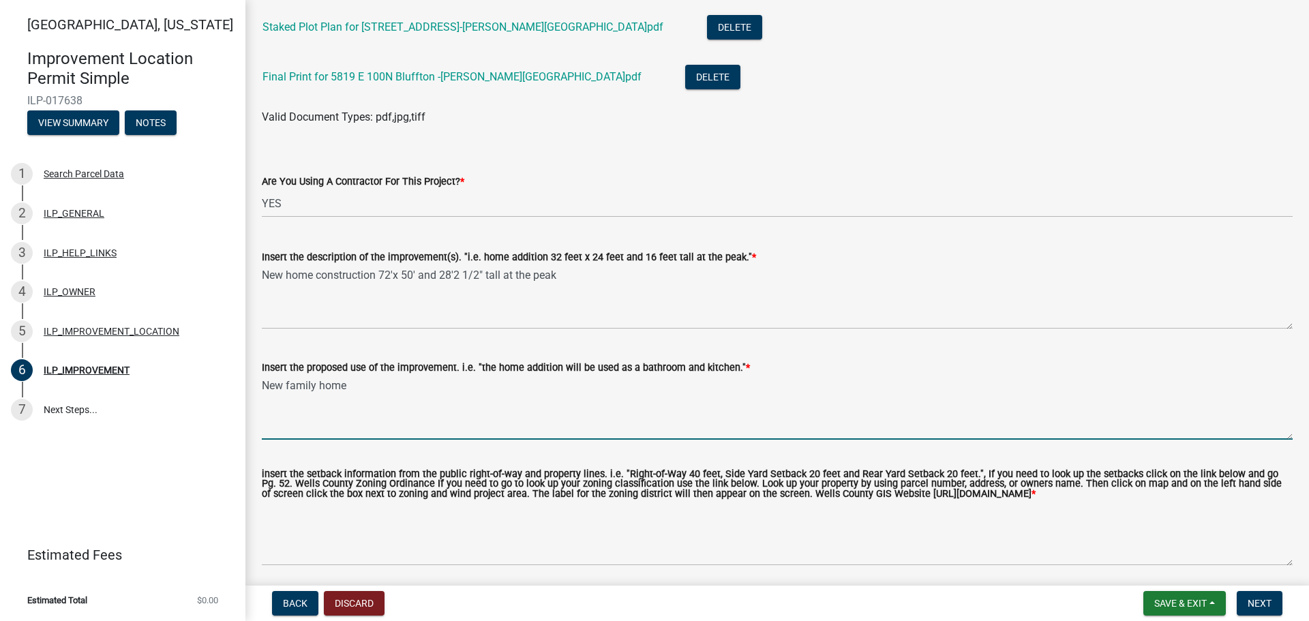
scroll to position [584, 0]
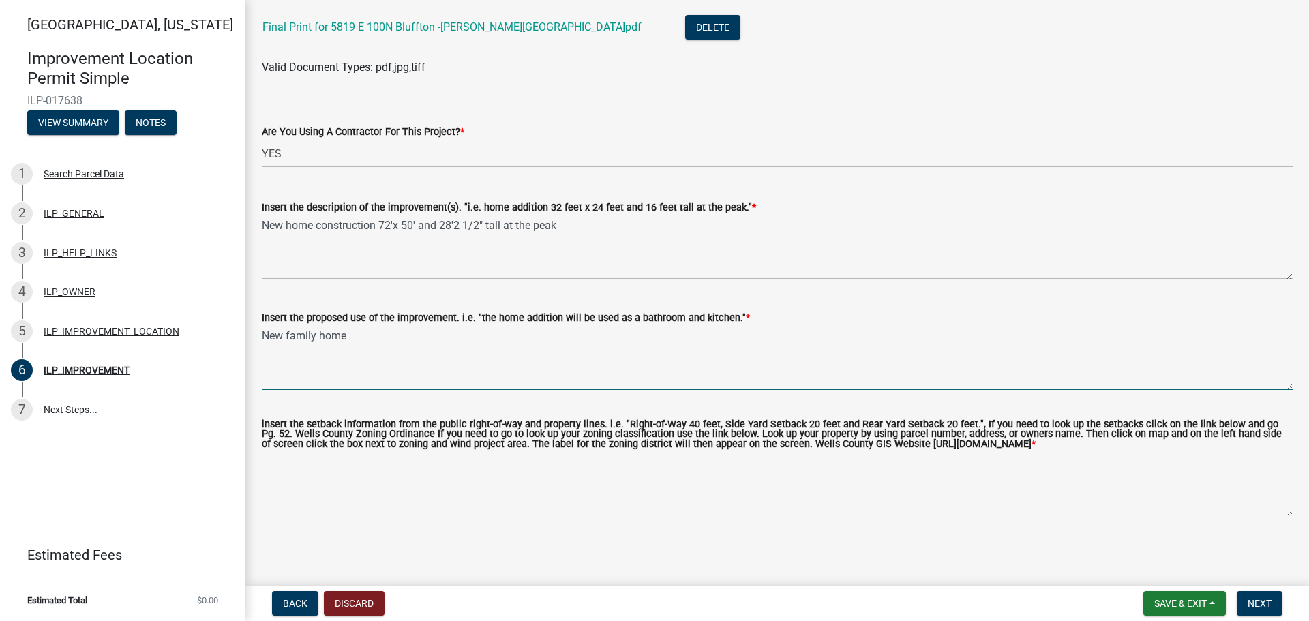
type textarea "New family home"
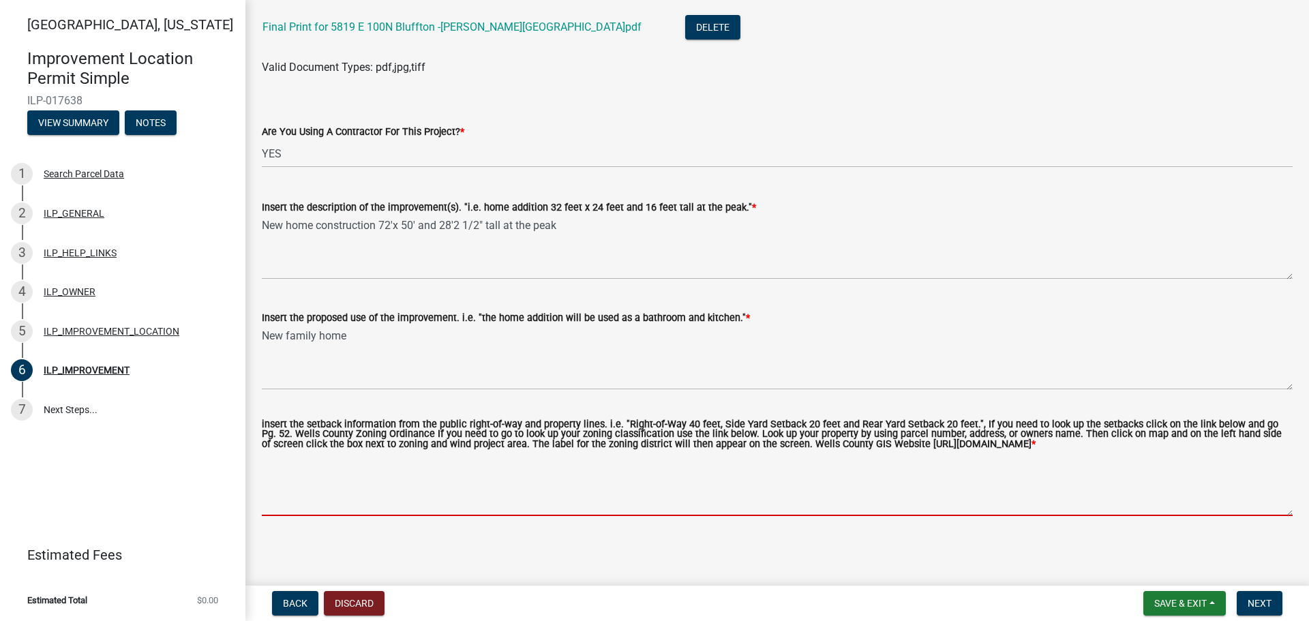
click at [288, 493] on textarea "insert the setback information from the public right-of-way and property lines.…" at bounding box center [777, 484] width 1031 height 64
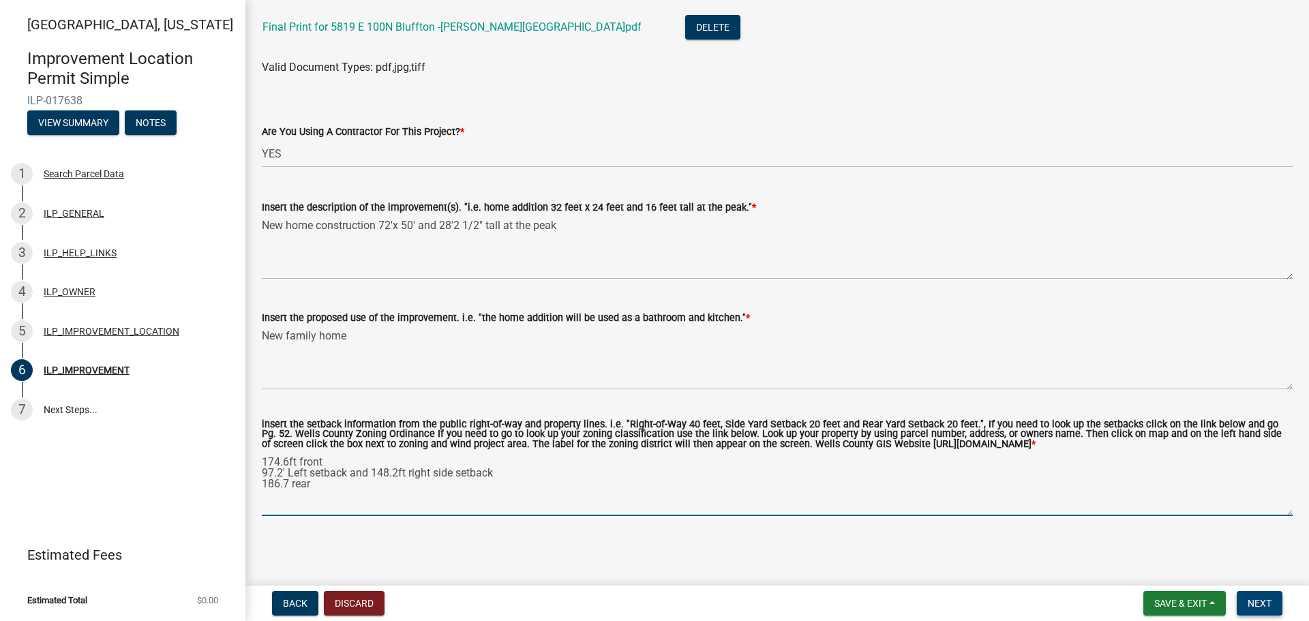
type textarea "174.6ft front 97.2' Left setback and 148.2ft right side setback 186.7 rear"
click at [1273, 606] on button "Next" at bounding box center [1259, 603] width 46 height 25
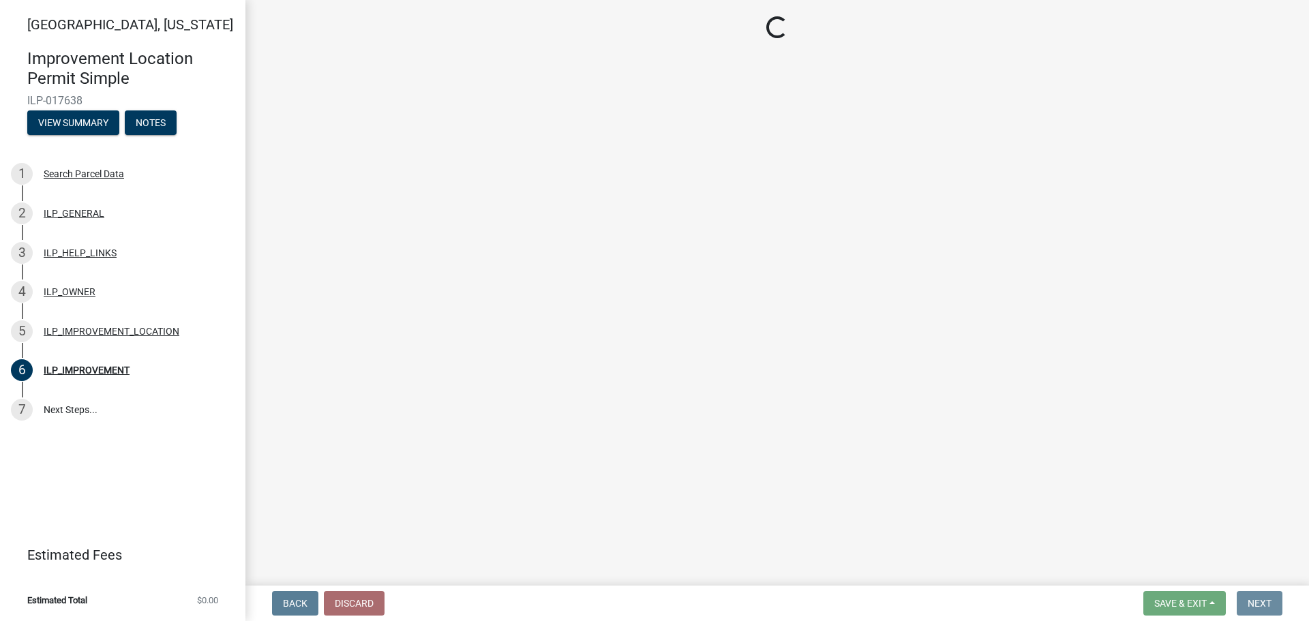
scroll to position [0, 0]
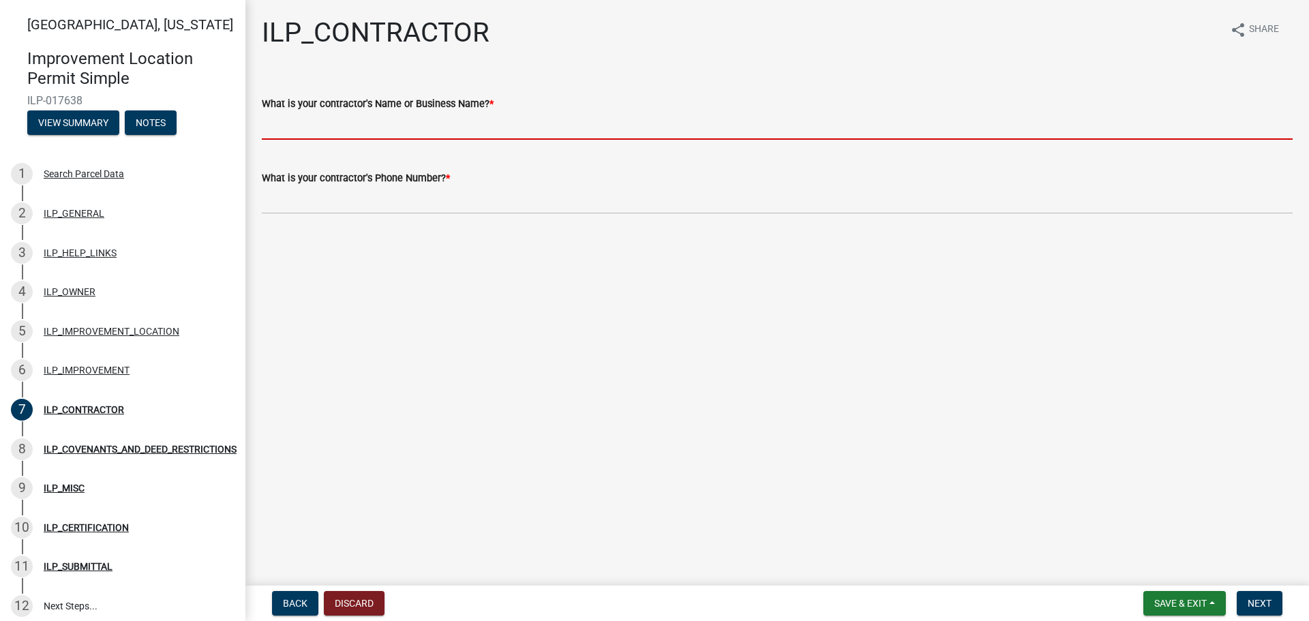
click at [302, 130] on input "What is your contractor's Name or Business Name? *" at bounding box center [777, 126] width 1031 height 28
type input "Granite Ridge Builders"
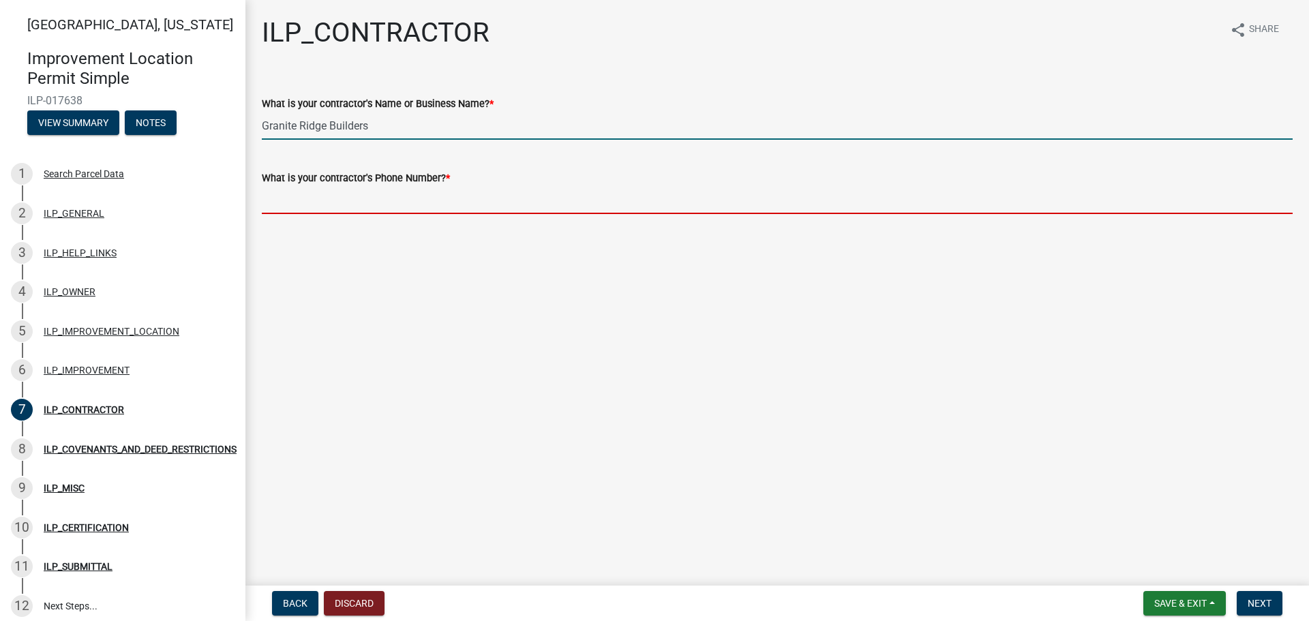
click at [282, 201] on input "What is your contractor's Phone Number? *" at bounding box center [777, 200] width 1031 height 28
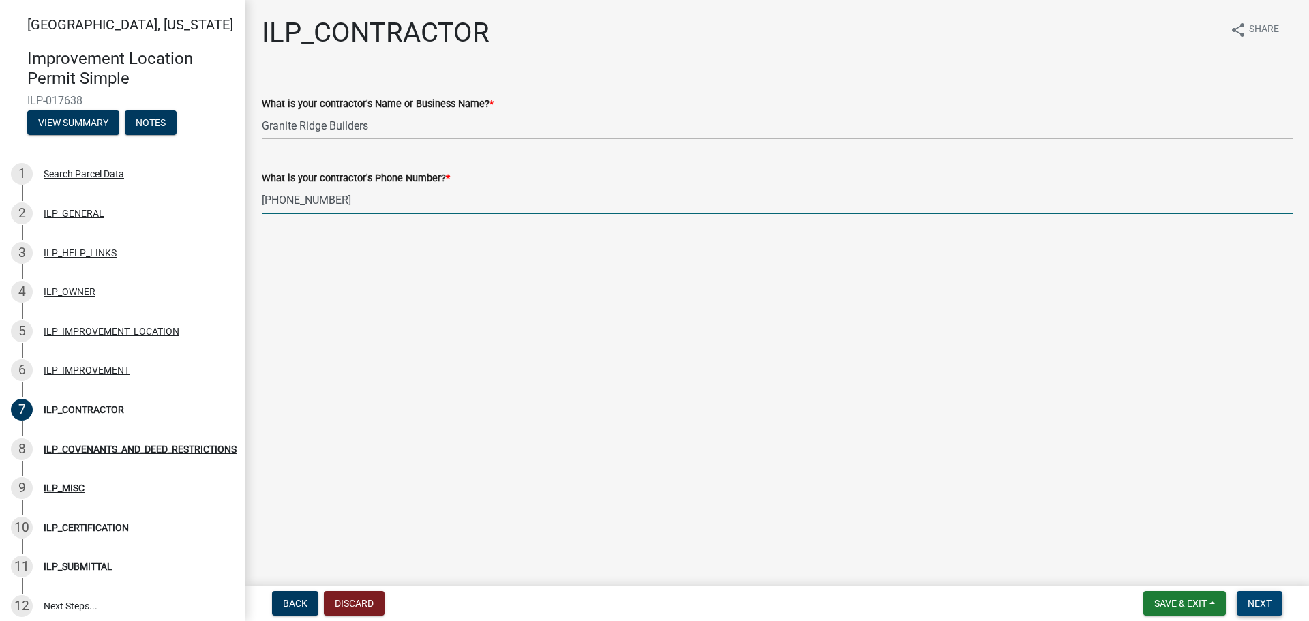
type input "[PHONE_NUMBER]"
click at [1268, 598] on span "Next" at bounding box center [1259, 603] width 24 height 11
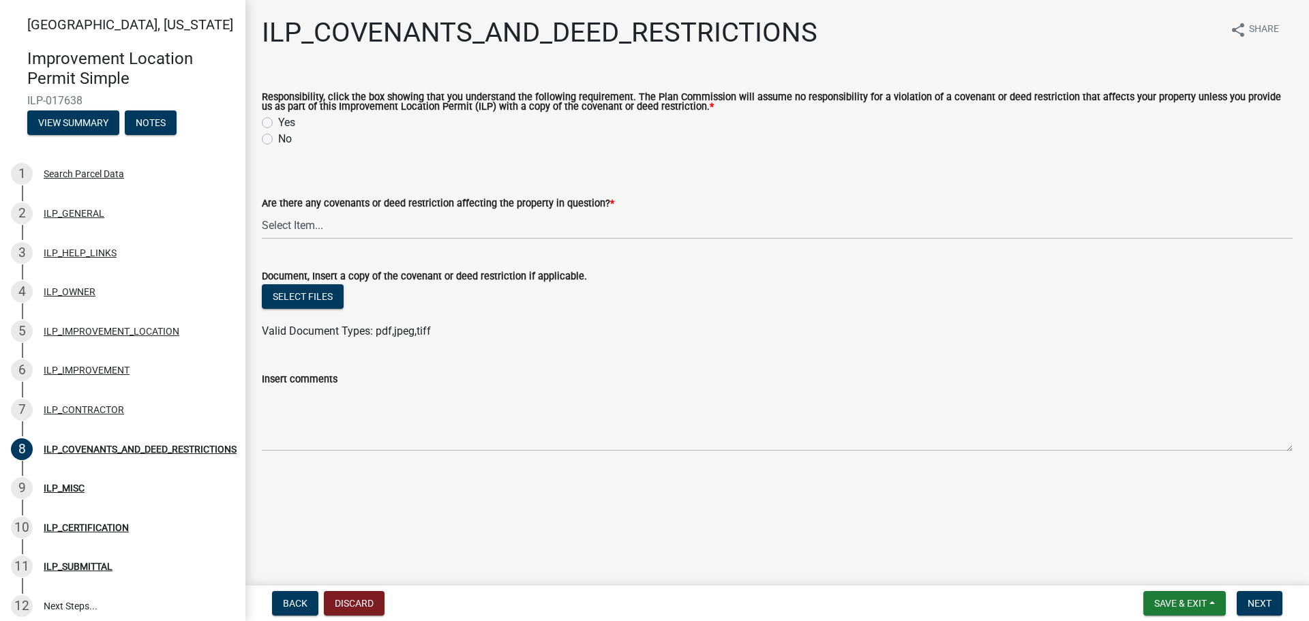
click at [278, 121] on label "Yes" at bounding box center [286, 123] width 17 height 16
click at [278, 121] on input "Yes" at bounding box center [282, 119] width 9 height 9
radio input "true"
click at [310, 232] on select "Select Item... YES NO" at bounding box center [777, 225] width 1031 height 28
click at [262, 212] on select "Select Item... YES NO" at bounding box center [777, 225] width 1031 height 28
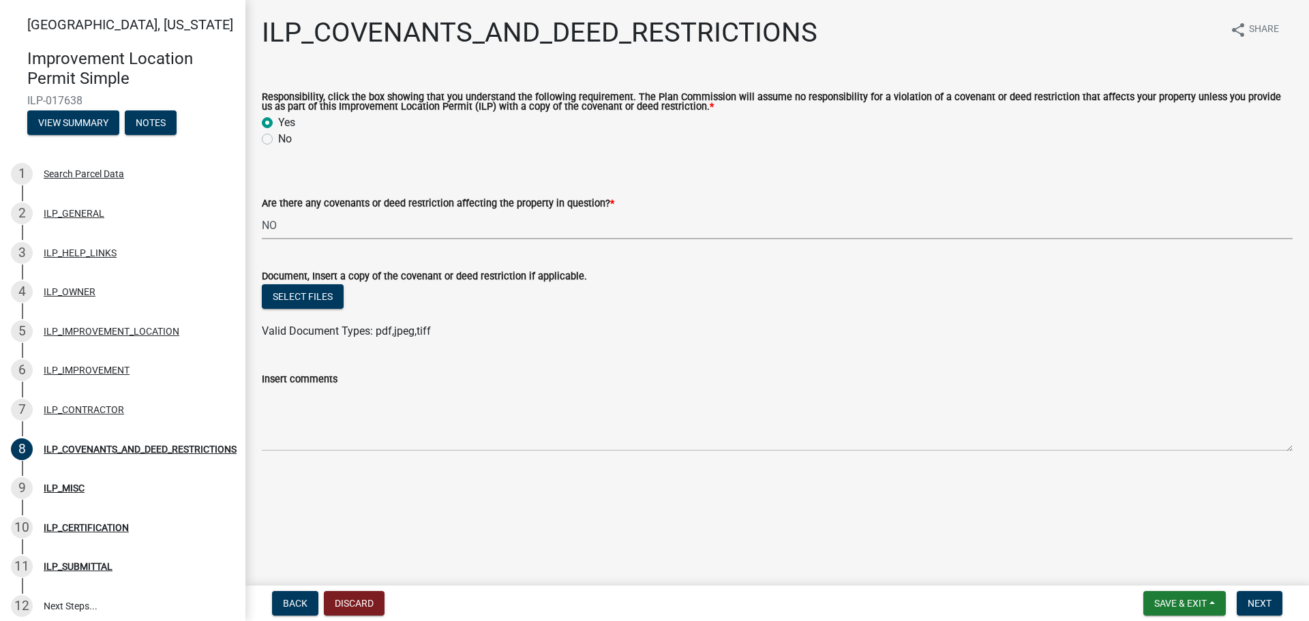
select select "8e2002f1-ace1-422c-92a0-aa7ffd64ff05"
click at [318, 300] on button "Select files" at bounding box center [303, 296] width 82 height 25
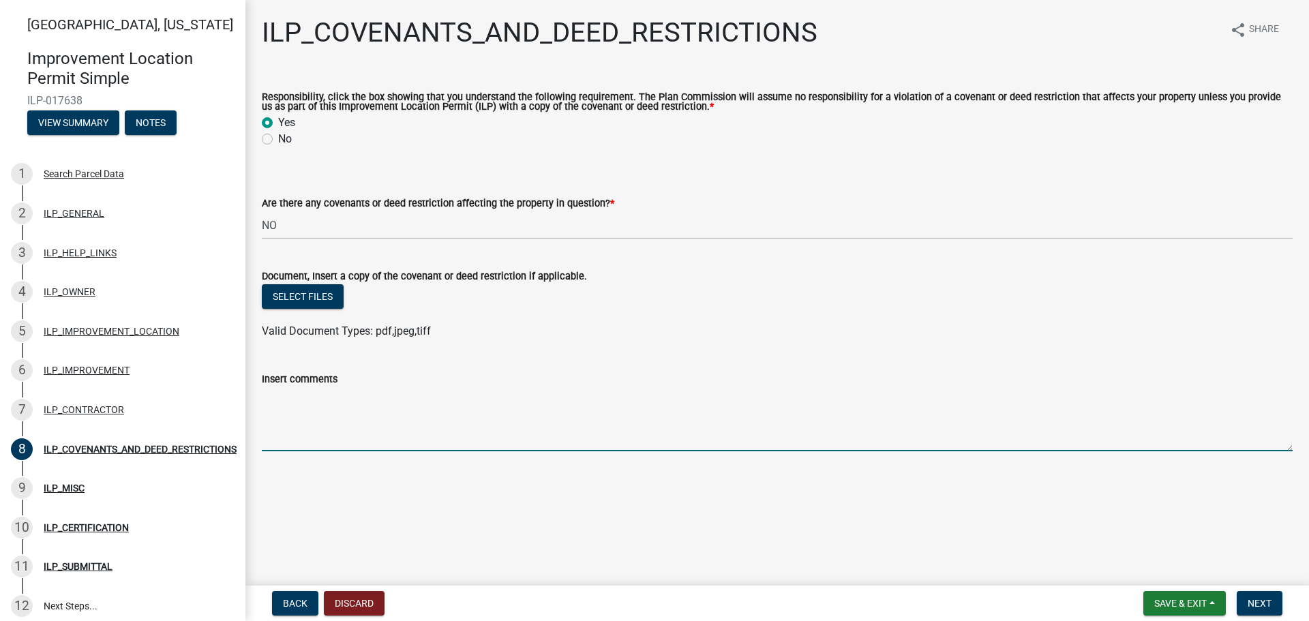
click at [297, 396] on textarea "Insert comments" at bounding box center [777, 419] width 1031 height 64
type textarea "D"
type textarea "b"
click at [416, 391] on textarea "Pending a copy of the deed. I beleive" at bounding box center [777, 419] width 1031 height 64
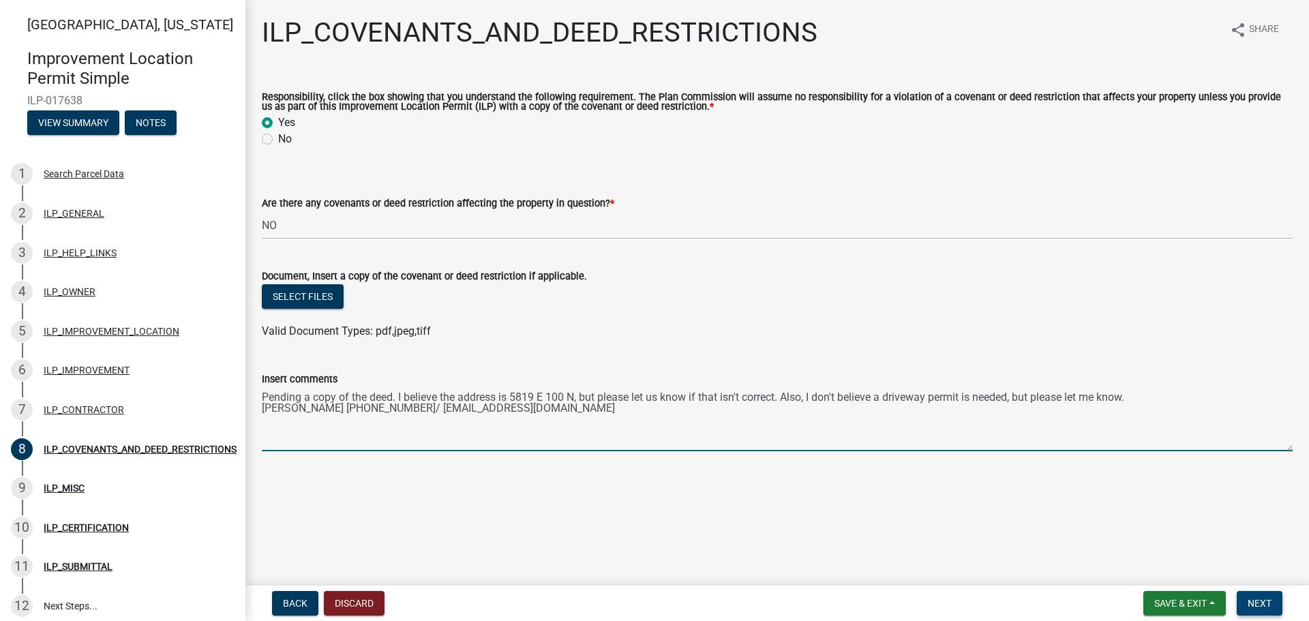
type textarea "Pending a copy of the deed. I believe the address is 5819 E 100 N, but please l…"
click at [1259, 601] on span "Next" at bounding box center [1259, 603] width 24 height 11
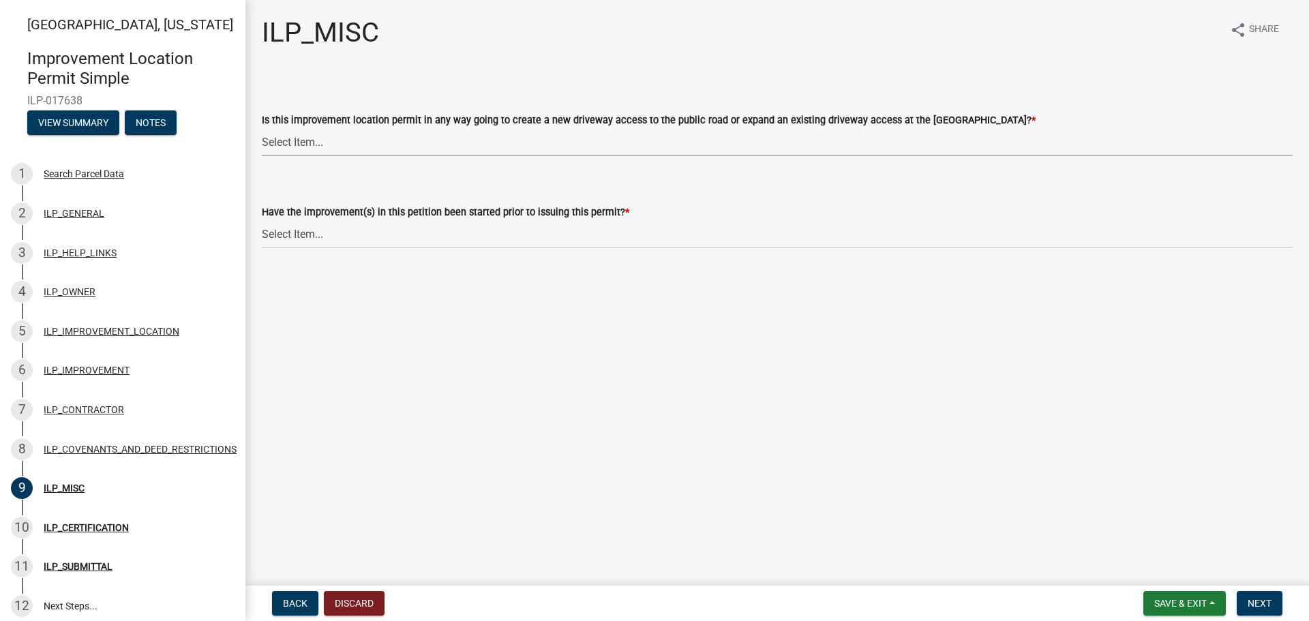
click at [522, 148] on select "Select Item... YES NO" at bounding box center [777, 142] width 1031 height 28
click at [262, 128] on select "Select Item... YES NO" at bounding box center [777, 142] width 1031 height 28
select select "efdfc372-da28-48aa-82f0-d86e80c7002d"
click at [400, 237] on select "Select Item... YES NO" at bounding box center [777, 234] width 1031 height 28
click at [262, 220] on select "Select Item... YES NO" at bounding box center [777, 234] width 1031 height 28
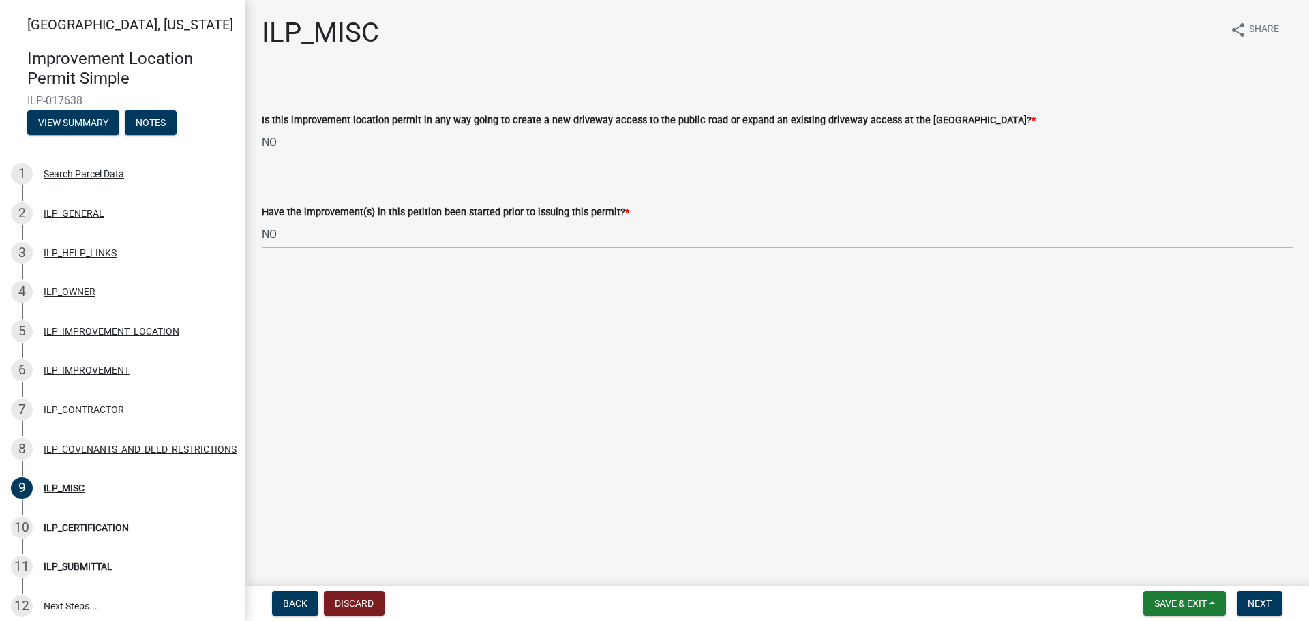
select select "87690217-1c5d-4f3f-89a3-85c12ce3295a"
click at [326, 292] on main "ILP_MISC share Share Is this improvement location permit in any way going to cr…" at bounding box center [776, 290] width 1063 height 580
click at [1273, 603] on button "Next" at bounding box center [1259, 603] width 46 height 25
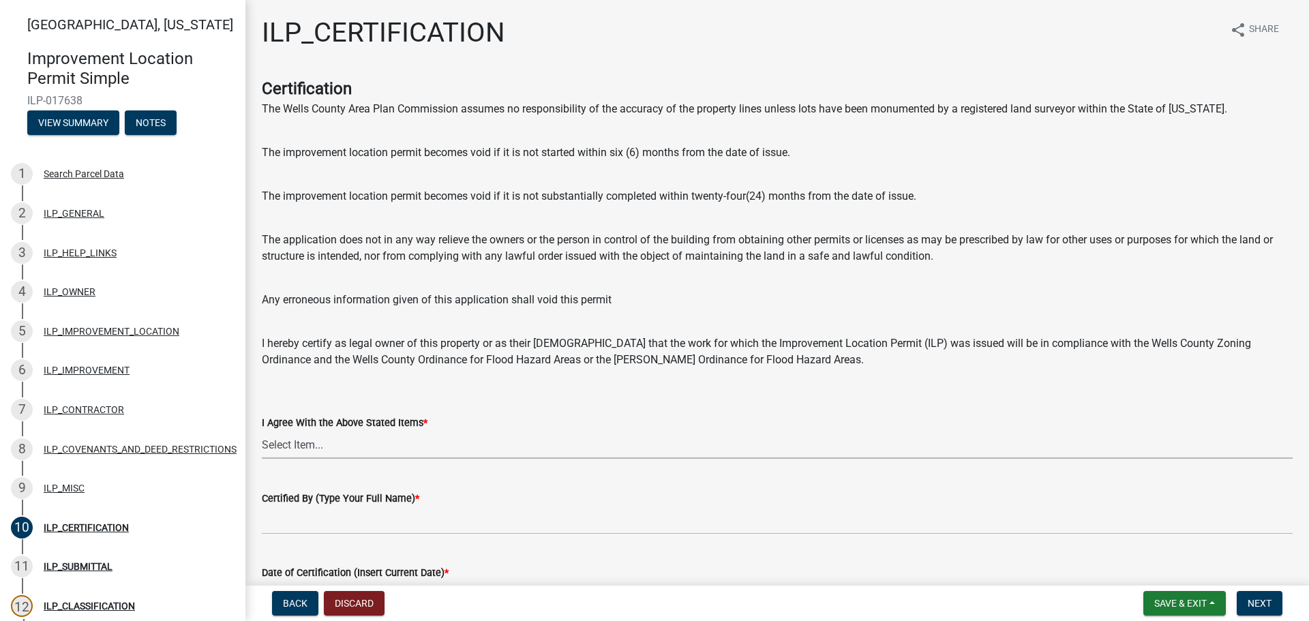
click at [331, 452] on select "Select Item... Yes" at bounding box center [777, 445] width 1031 height 28
click at [262, 431] on select "Select Item... Yes" at bounding box center [777, 445] width 1031 height 28
select select "bd96893d-fc5a-4886-96bc-c23f48f60341"
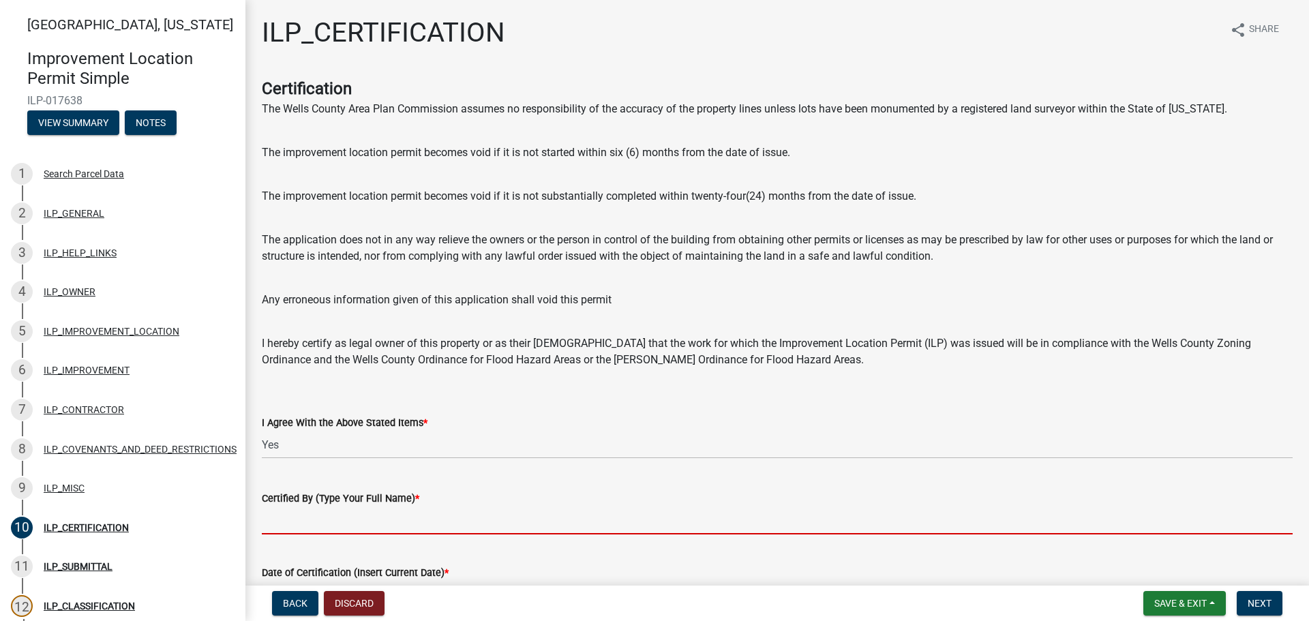
click at [350, 531] on input "Certified By (Type Your Full Name) *" at bounding box center [777, 520] width 1031 height 28
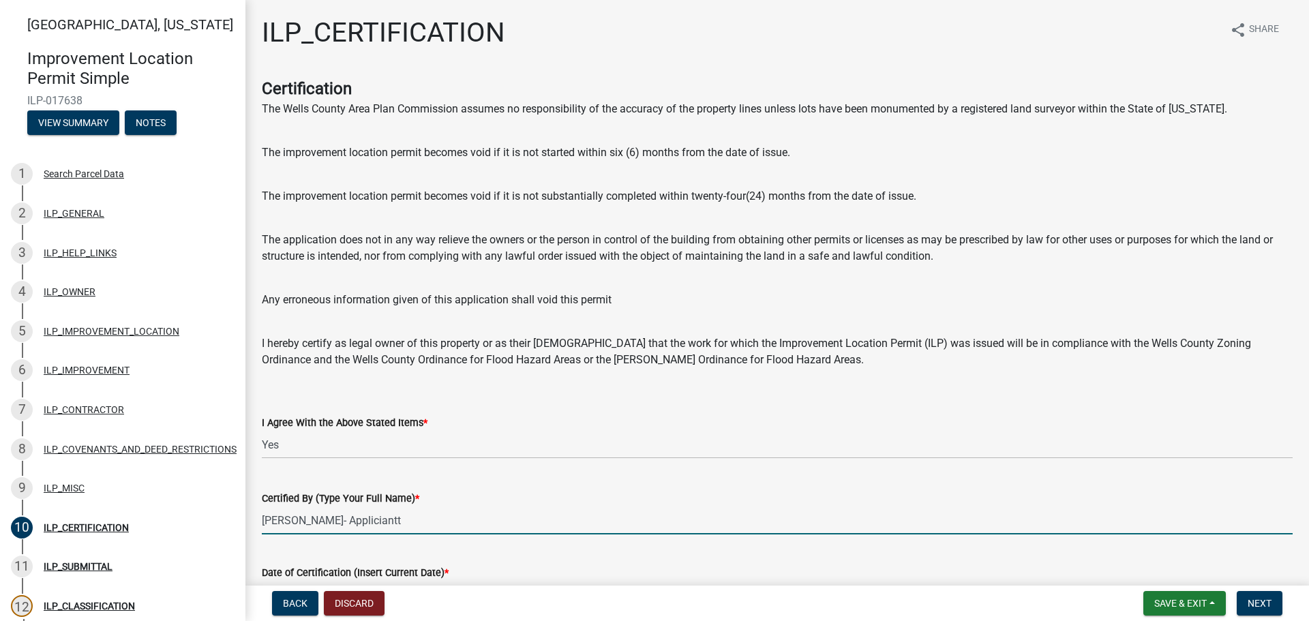
click at [353, 521] on input "[PERSON_NAME]- Appliciantt" at bounding box center [777, 520] width 1031 height 28
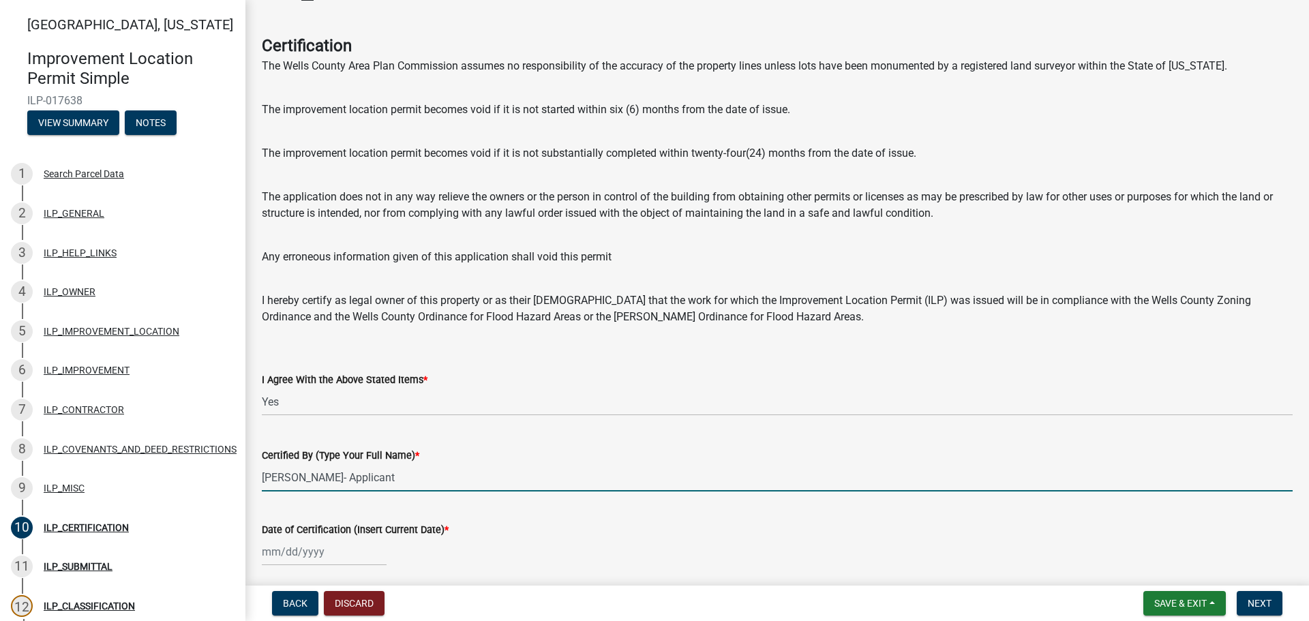
scroll to position [94, 0]
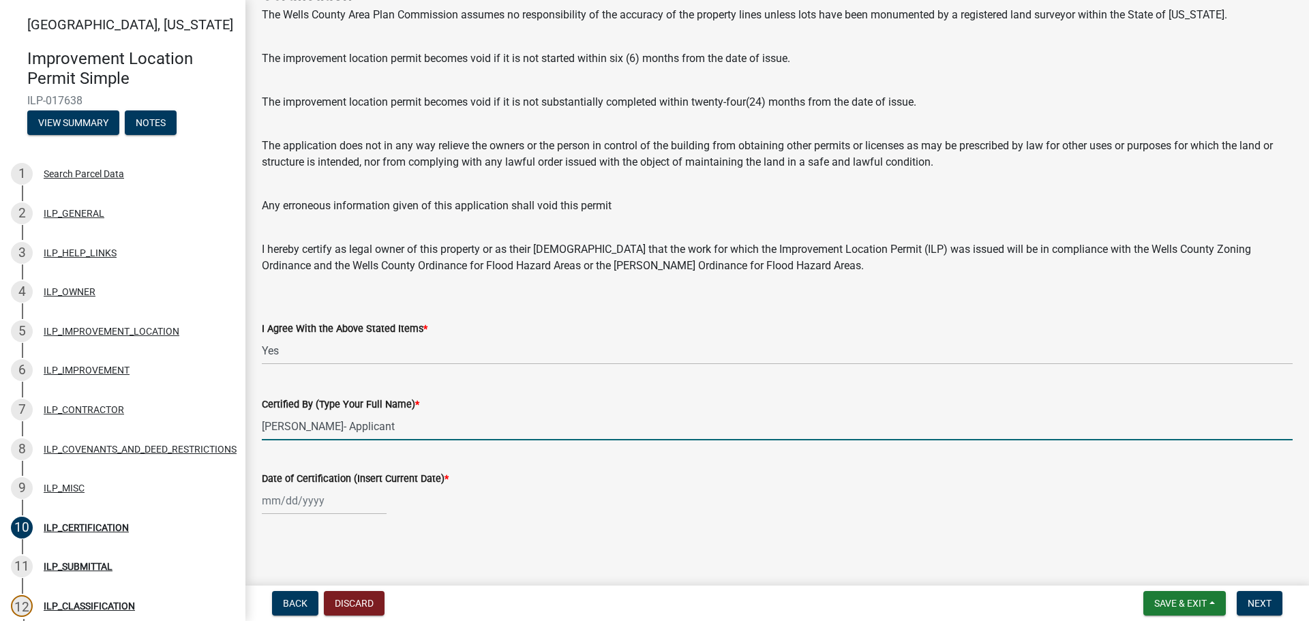
type input "[PERSON_NAME]- Applicant"
click at [324, 501] on div at bounding box center [324, 501] width 125 height 28
select select "8"
select select "2025"
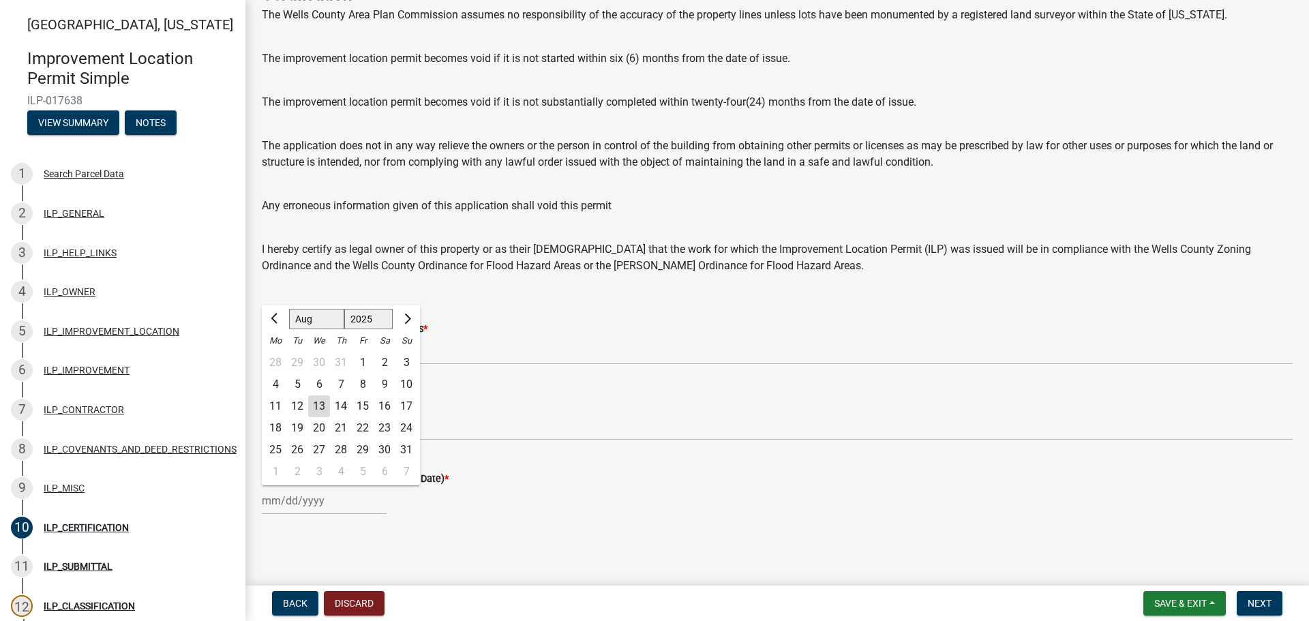
click at [318, 409] on div "13" at bounding box center [319, 406] width 22 height 22
type input "[DATE]"
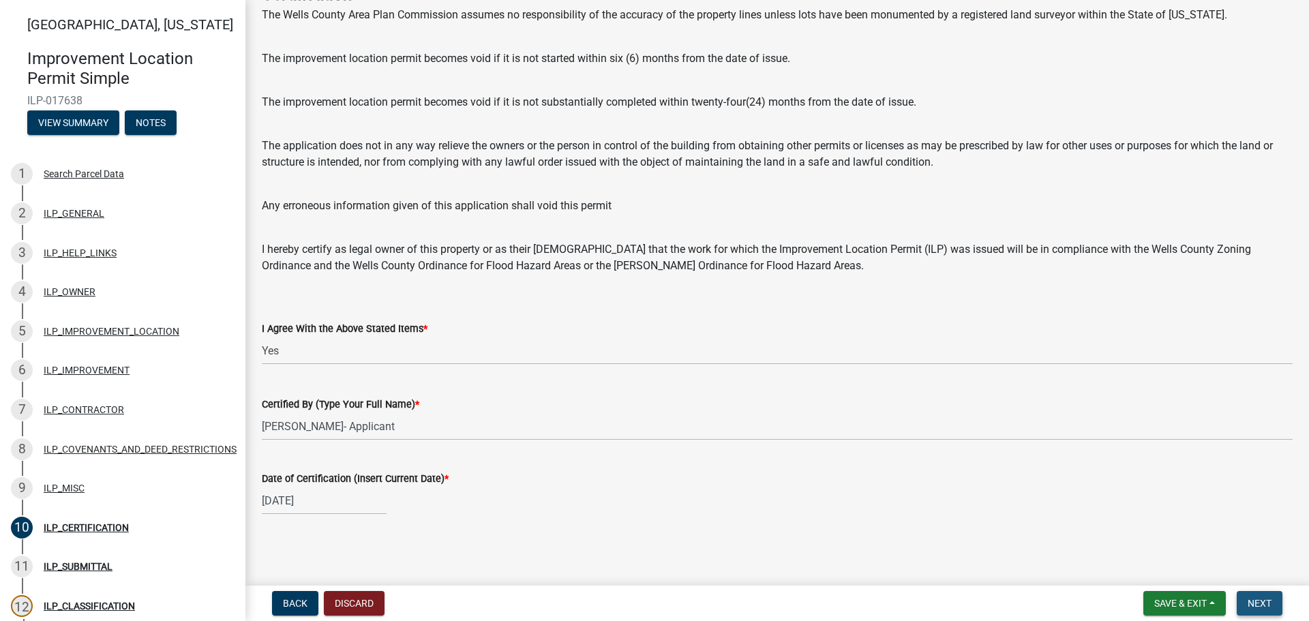
click at [1254, 609] on span "Next" at bounding box center [1259, 603] width 24 height 11
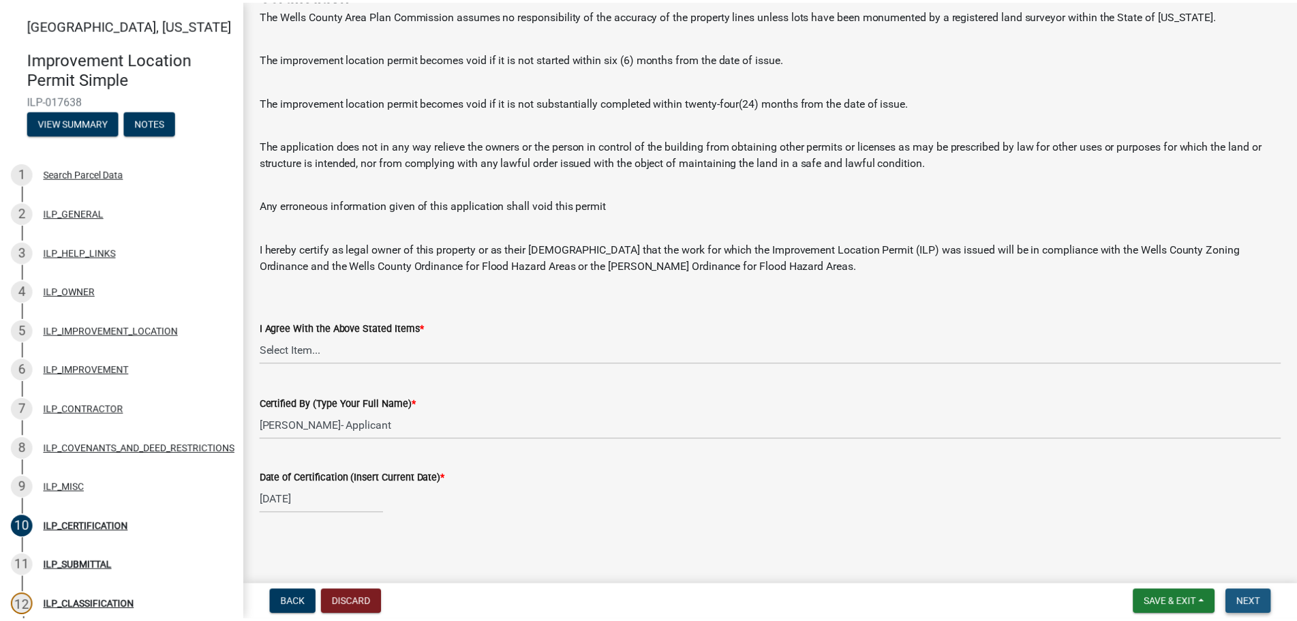
scroll to position [0, 0]
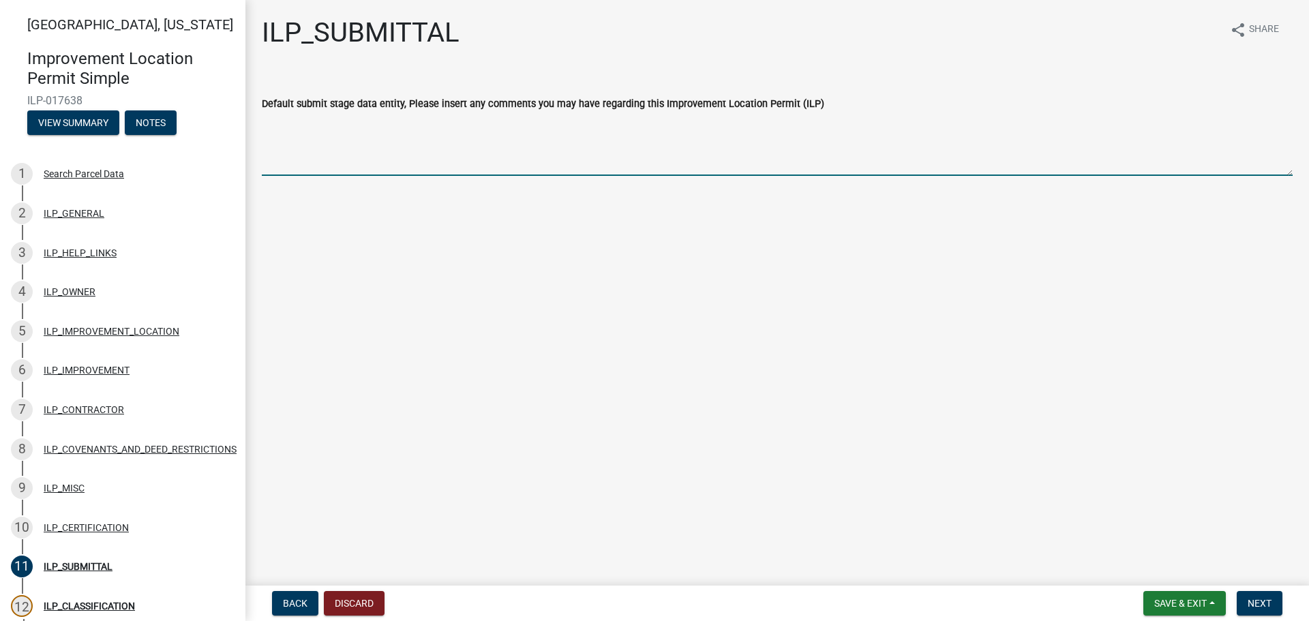
click at [434, 127] on textarea "Default submit stage data entity, Please insert any comments you may have regar…" at bounding box center [777, 144] width 1031 height 64
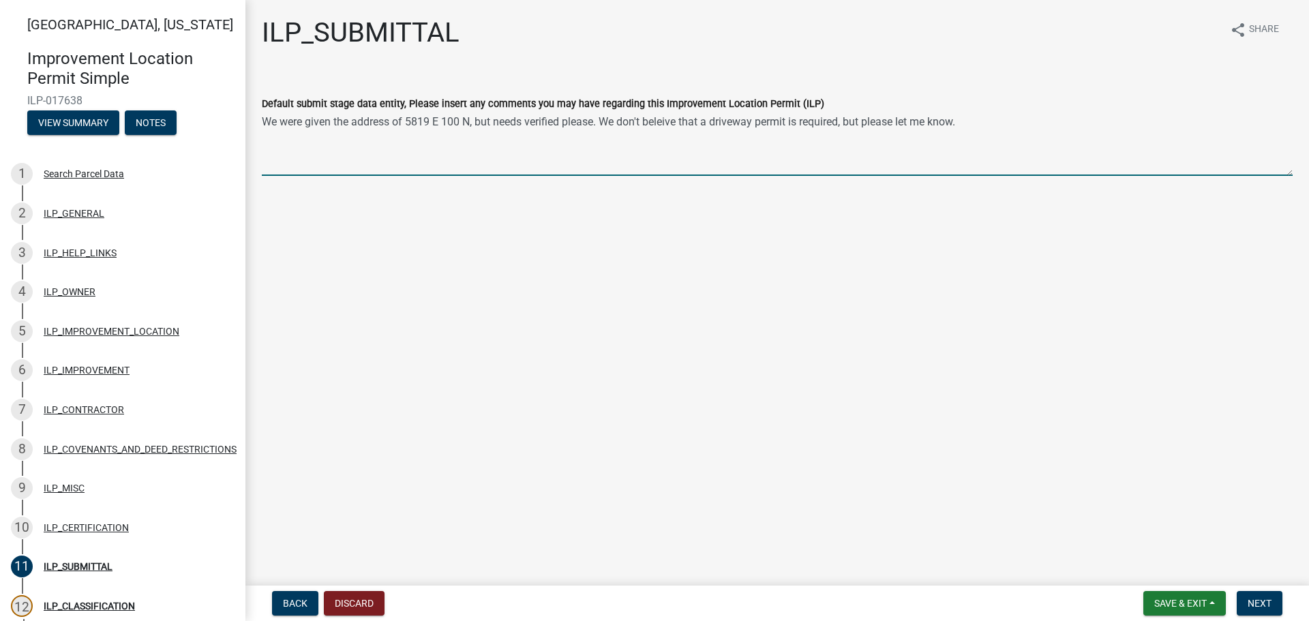
click at [672, 120] on textarea "We were given the address of 5819 E 100 N, but needs verified please. We don't …" at bounding box center [777, 144] width 1031 height 64
click at [991, 124] on textarea "We were given the address of 5819 E 100 N, but needs verified please. We don't …" at bounding box center [777, 144] width 1031 height 64
type textarea "We were given the address of 5819 E 100 N, but needs verified please. We don't …"
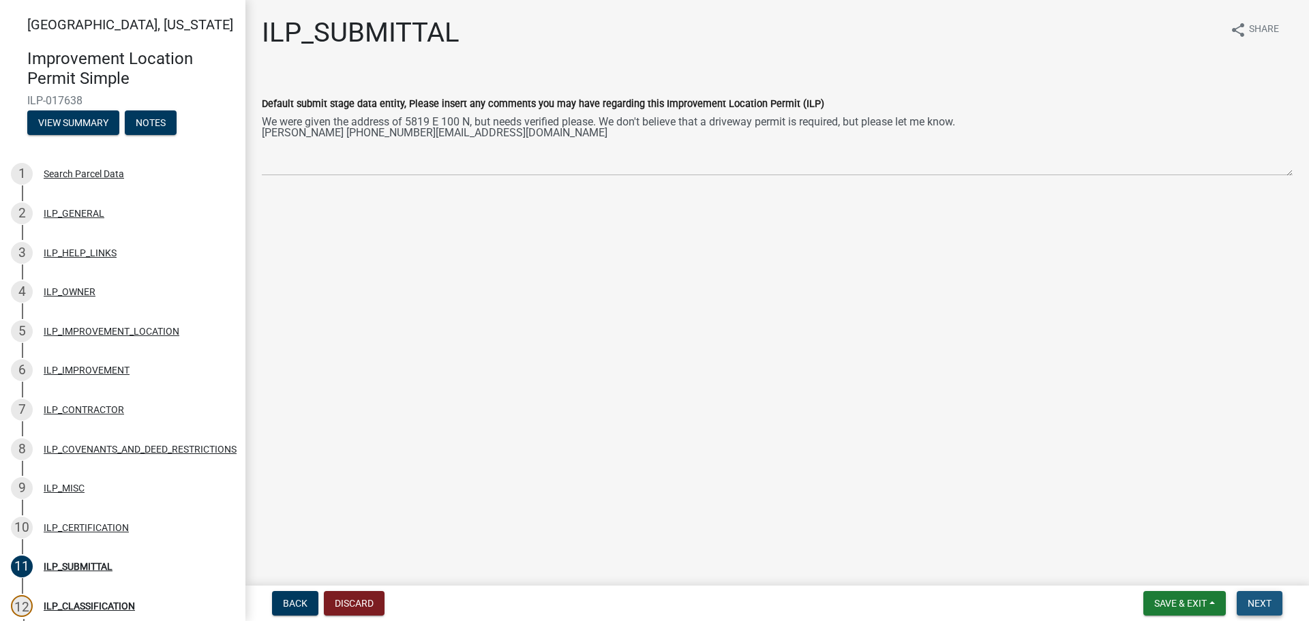
click at [1264, 606] on span "Next" at bounding box center [1259, 603] width 24 height 11
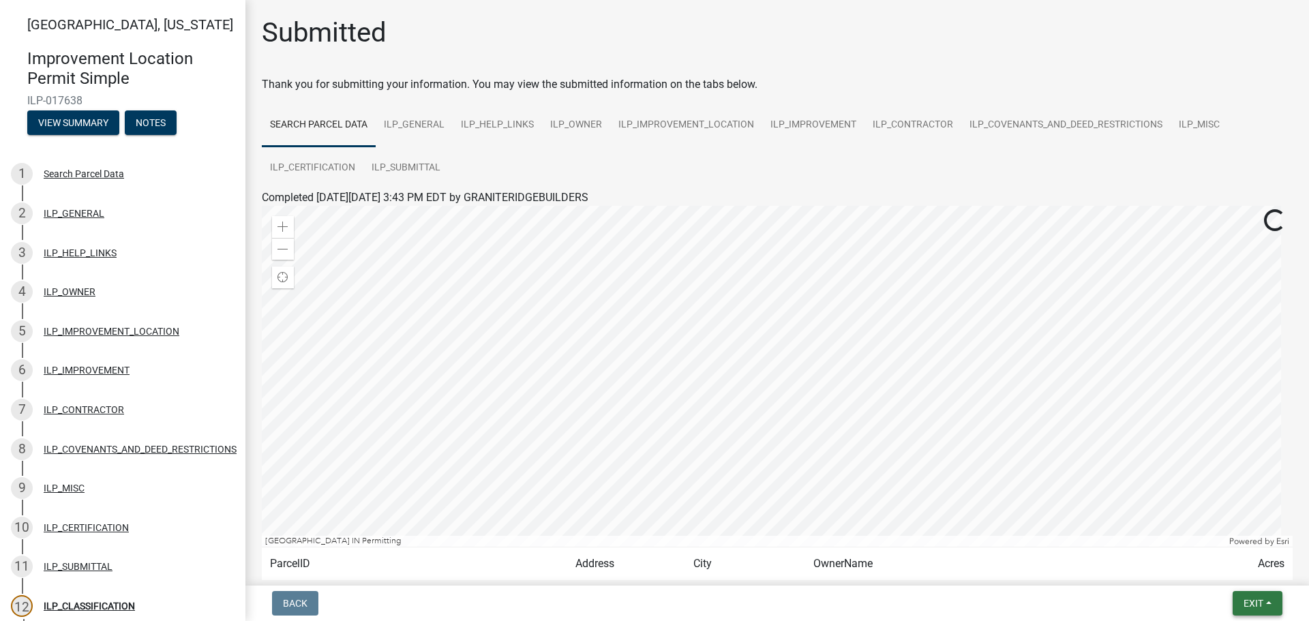
click at [1271, 605] on button "Exit" at bounding box center [1257, 603] width 50 height 25
click at [1237, 566] on button "Save & Exit" at bounding box center [1227, 567] width 109 height 33
